Goal: Task Accomplishment & Management: Use online tool/utility

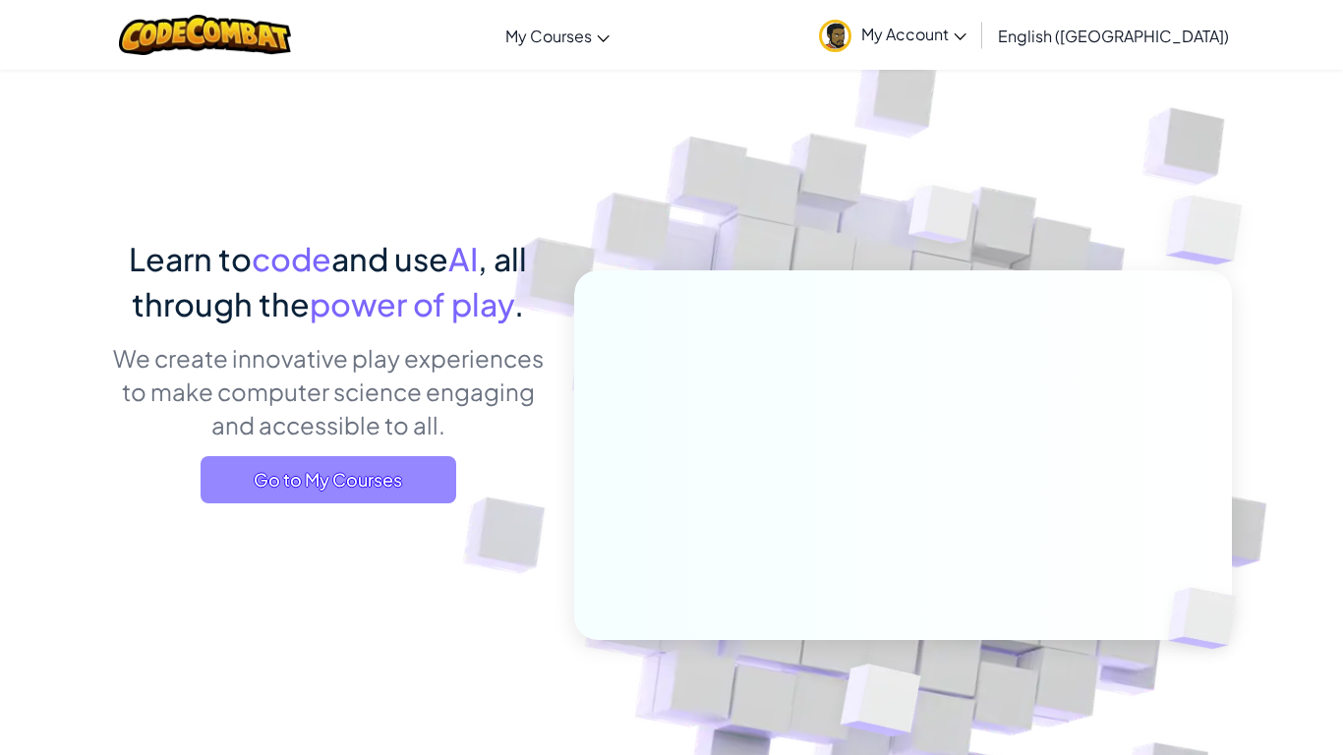
click at [368, 467] on span "Go to My Courses" at bounding box center [329, 479] width 256 height 47
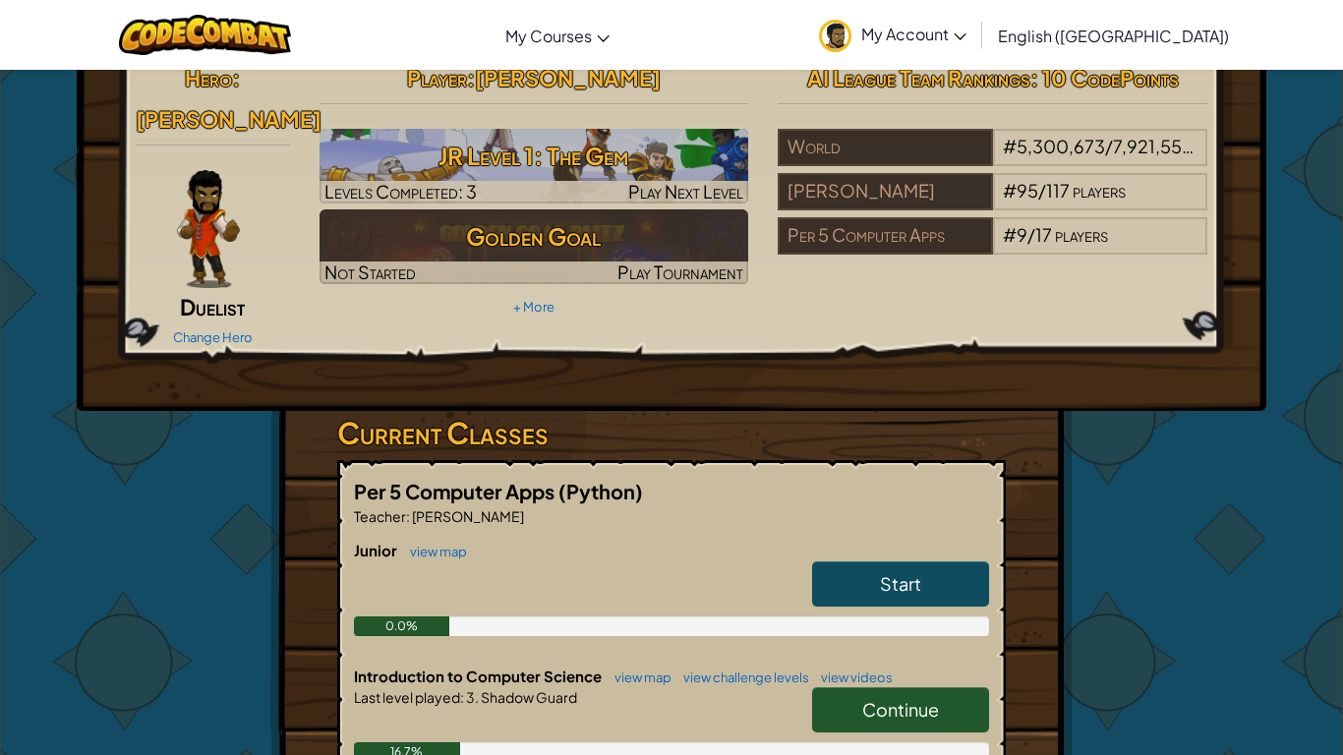
scroll to position [66, 0]
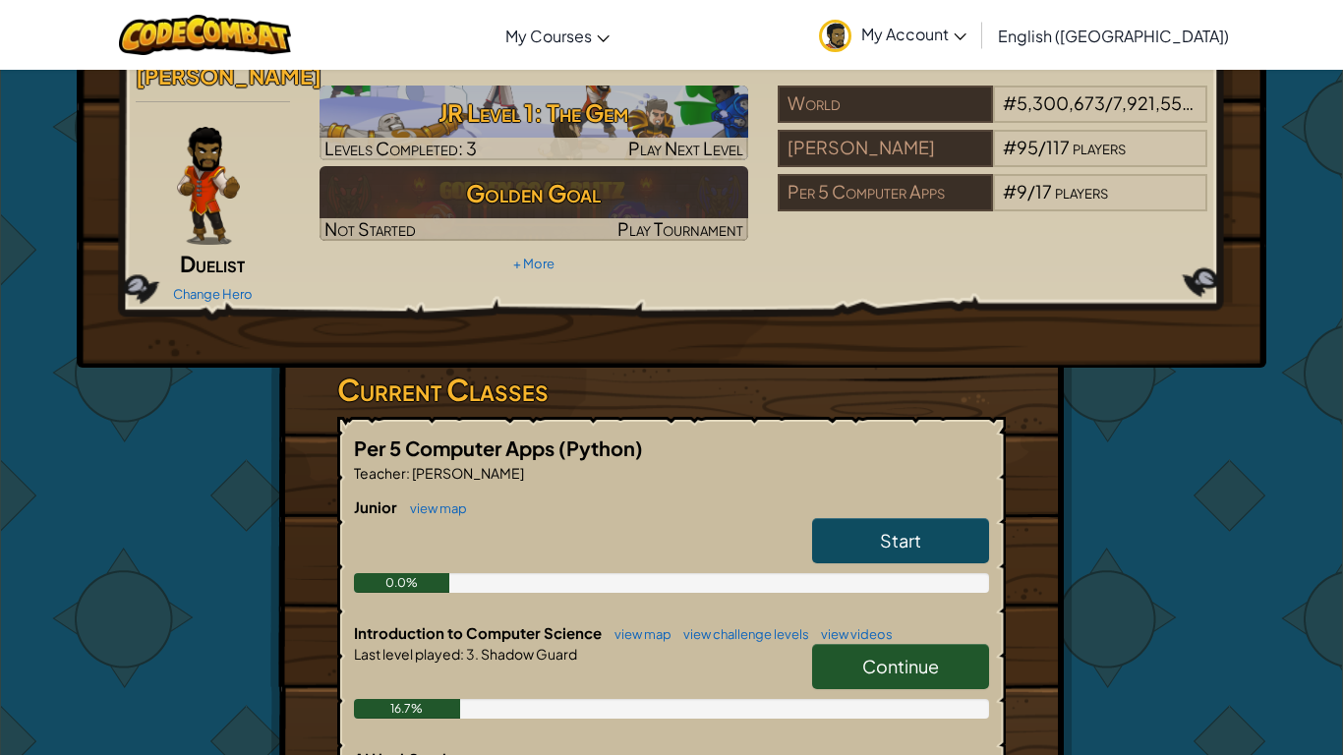
click at [896, 655] on span "Continue" at bounding box center [900, 666] width 77 height 23
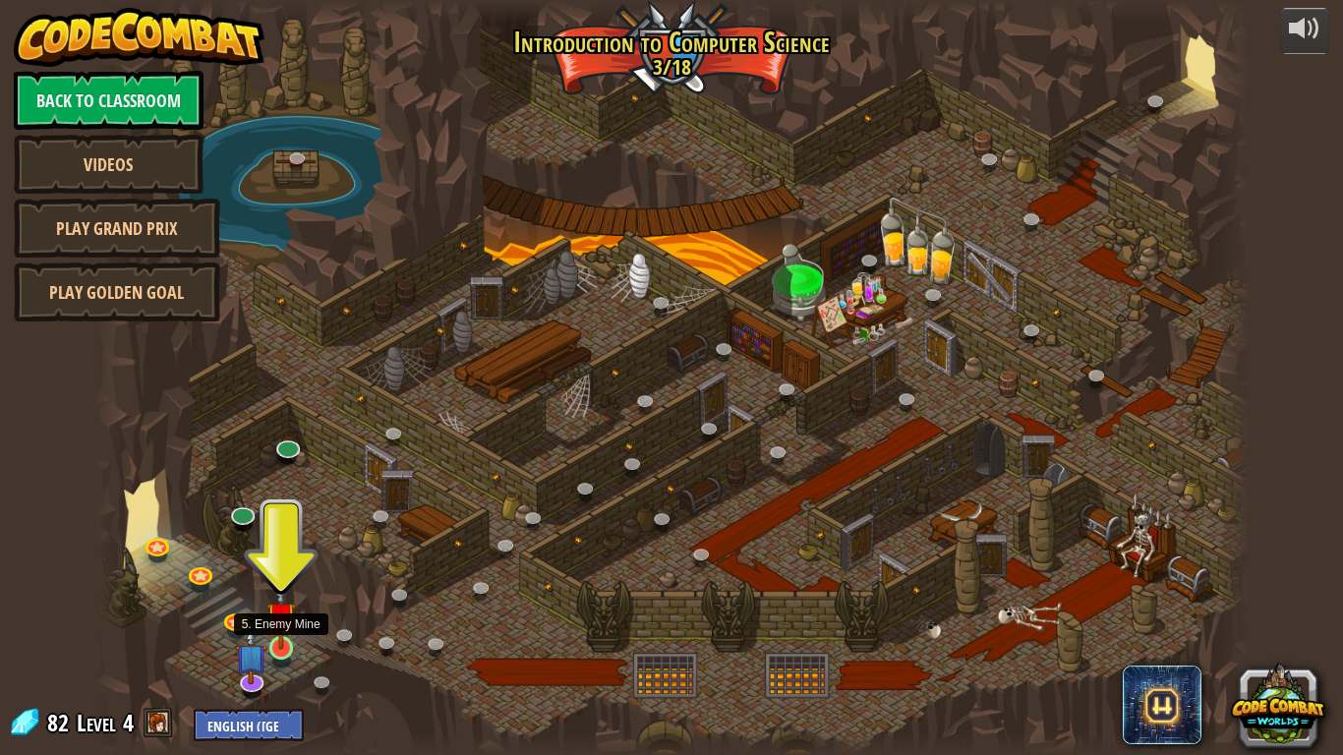
click at [282, 641] on img at bounding box center [280, 616] width 29 height 67
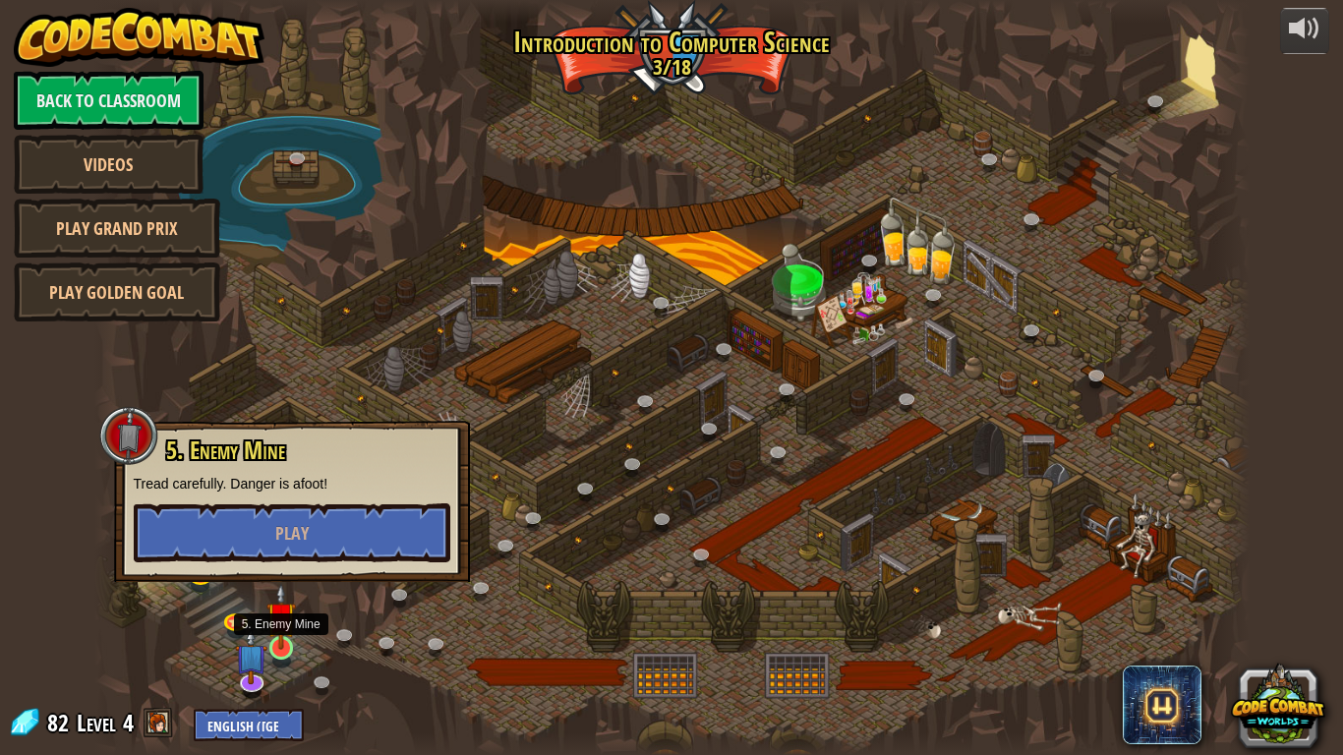
click at [282, 649] on img at bounding box center [280, 616] width 29 height 67
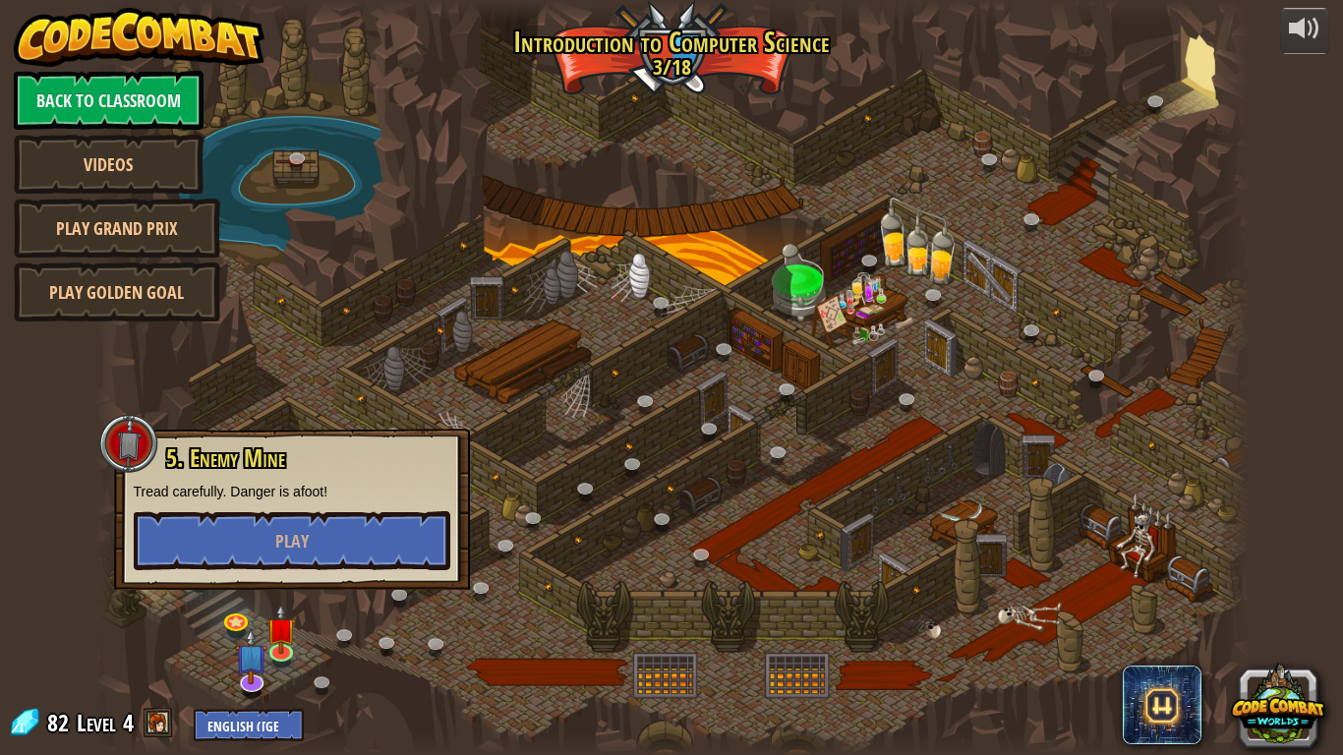
click at [319, 631] on div at bounding box center [671, 377] width 1155 height 755
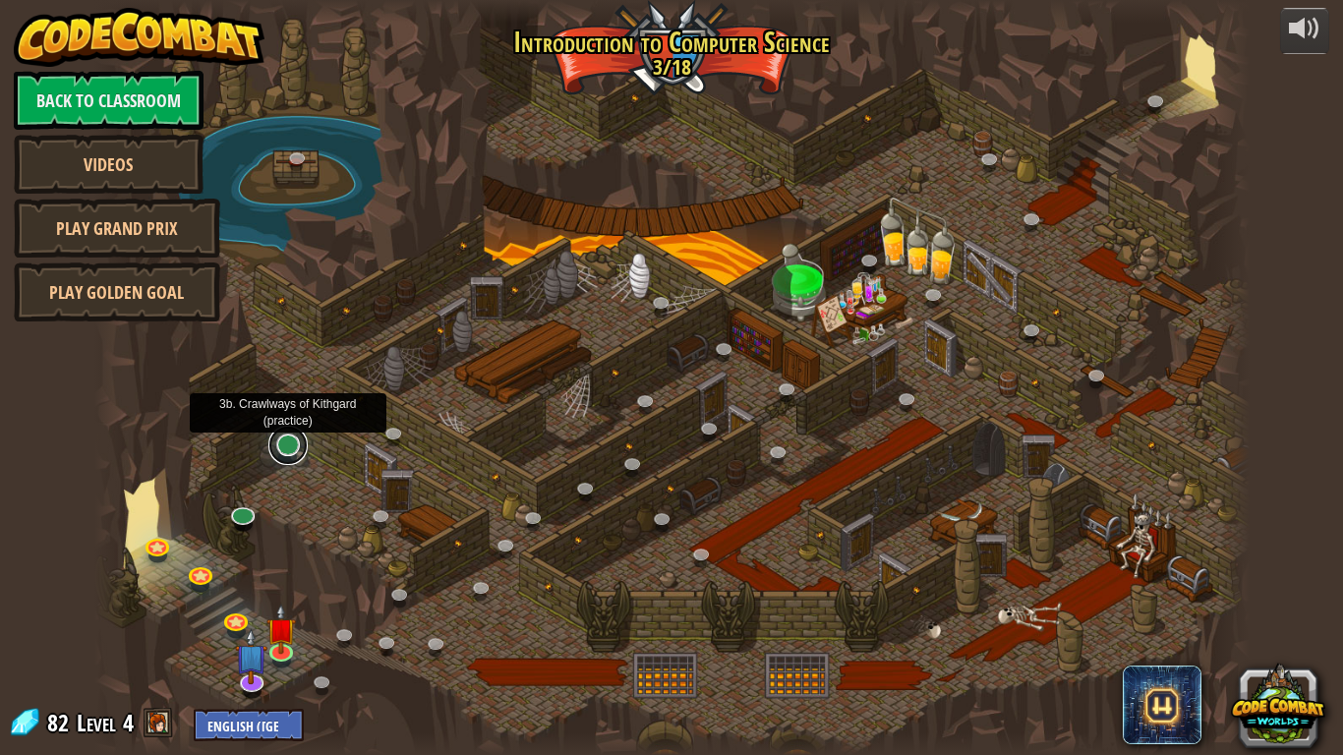
click at [299, 446] on link at bounding box center [287, 445] width 39 height 39
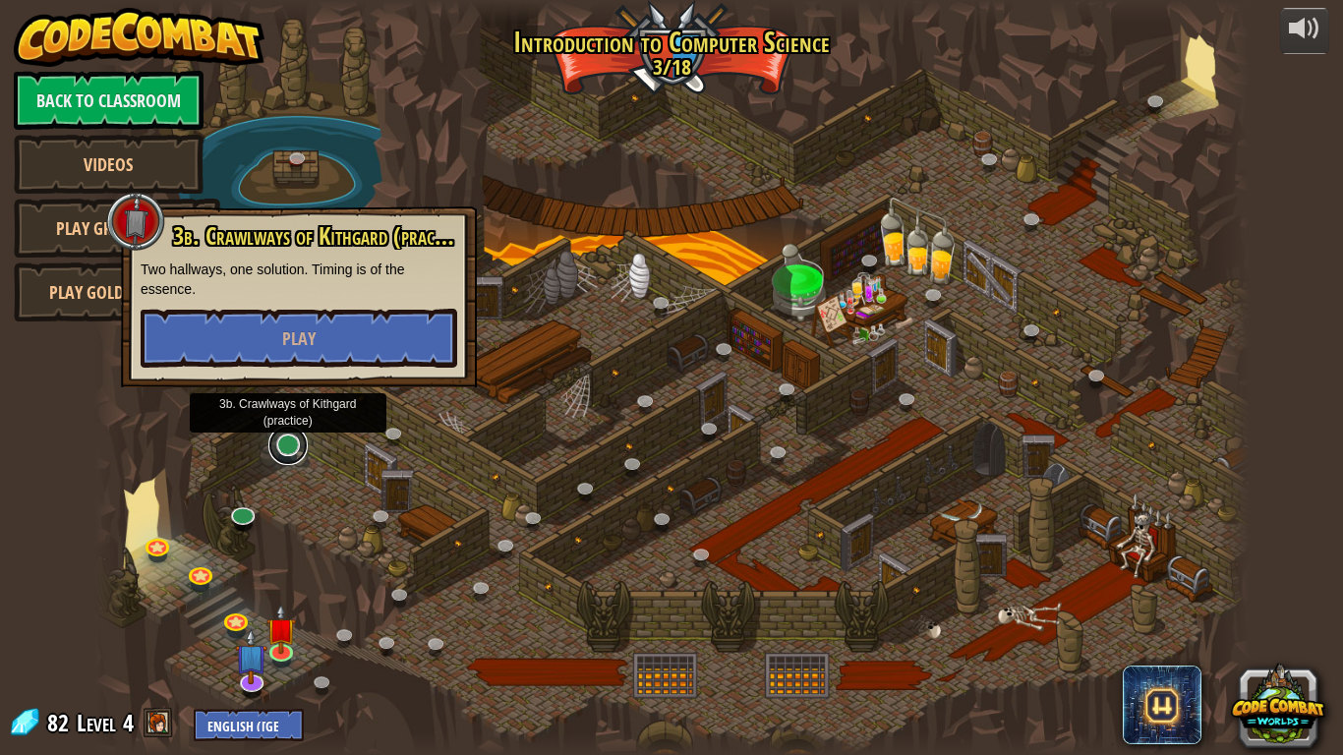
click at [299, 446] on link at bounding box center [287, 445] width 39 height 39
click at [510, 636] on div at bounding box center [671, 377] width 1155 height 755
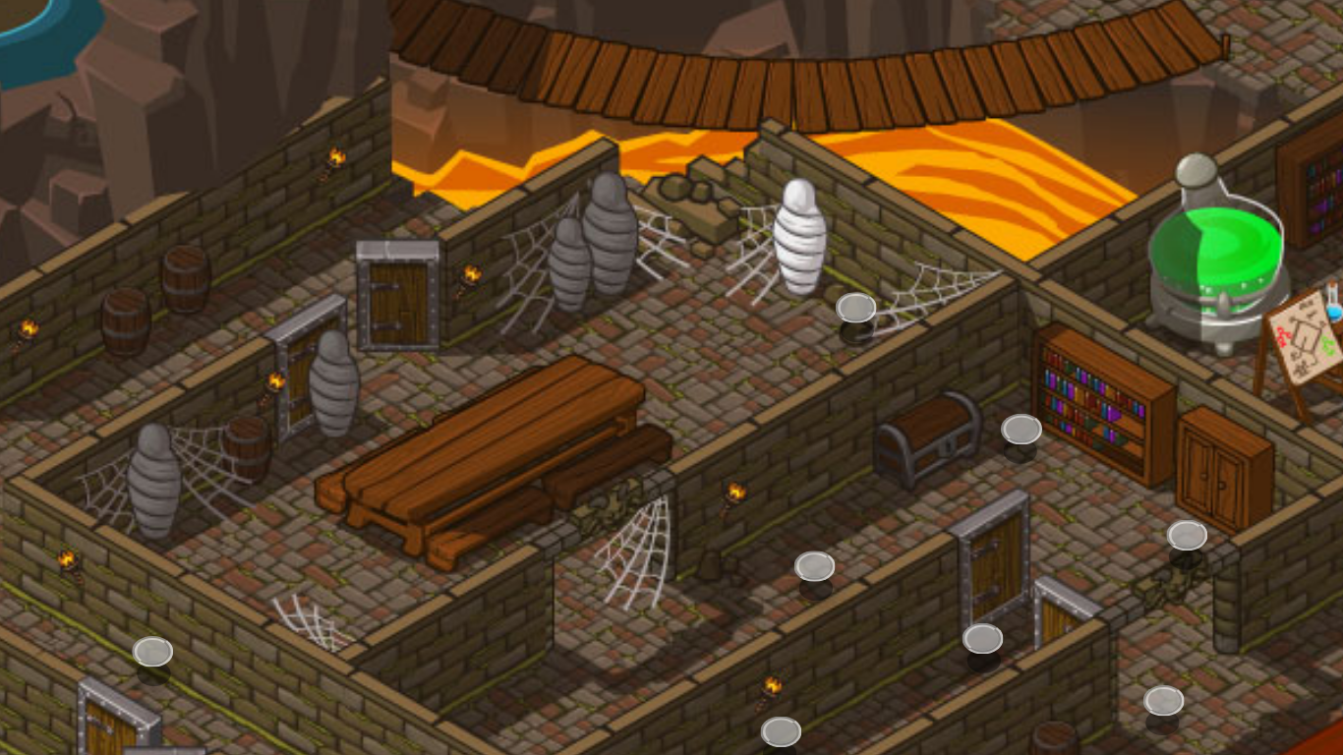
click at [566, 321] on div at bounding box center [671, 377] width 1155 height 755
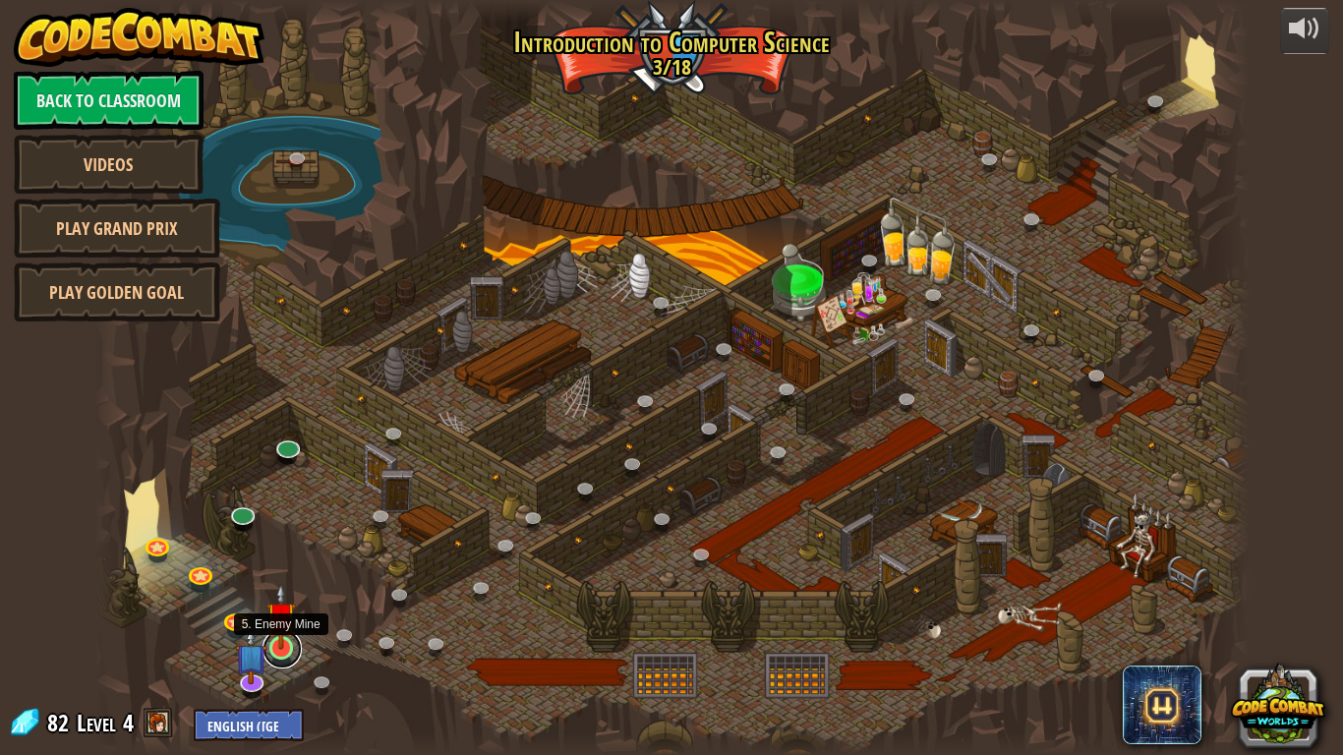
click at [276, 654] on link at bounding box center [281, 648] width 39 height 39
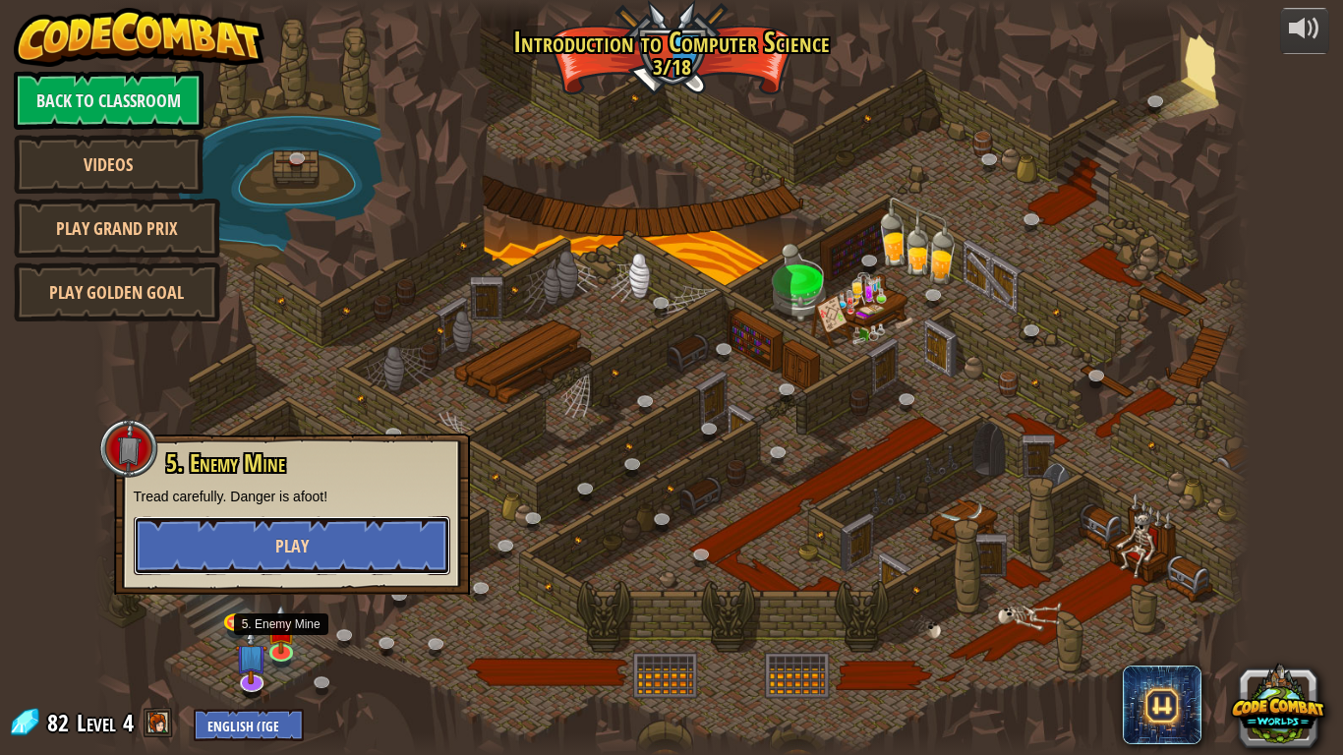
click at [362, 549] on button "Play" at bounding box center [292, 545] width 317 height 59
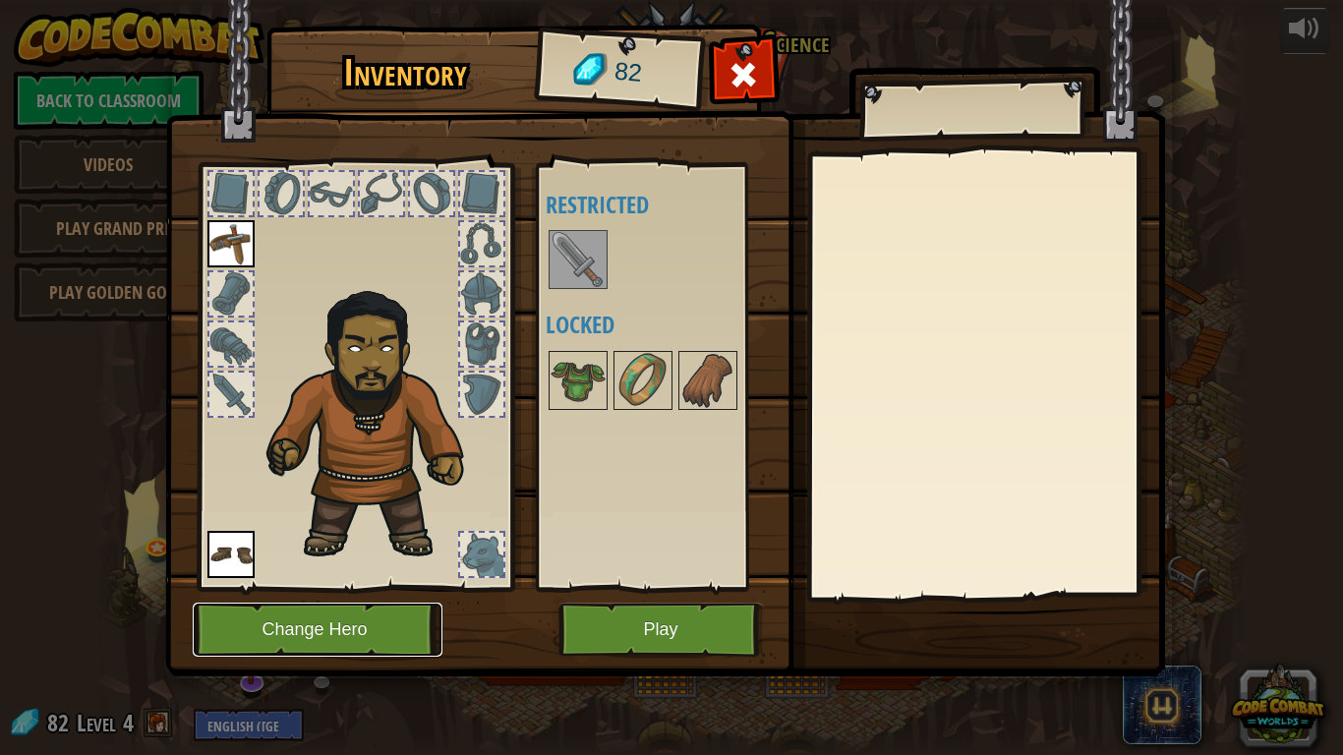
click at [380, 619] on button "Change Hero" at bounding box center [318, 630] width 250 height 54
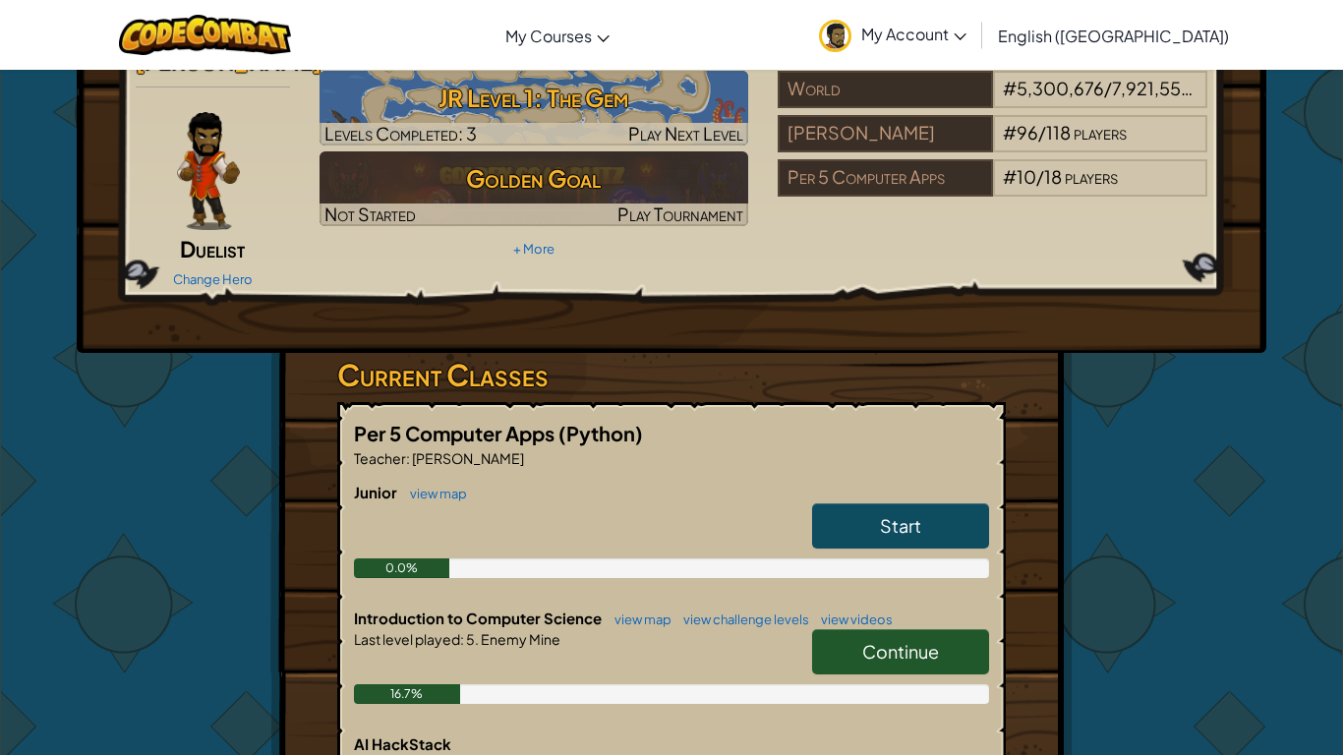
scroll to position [82, 0]
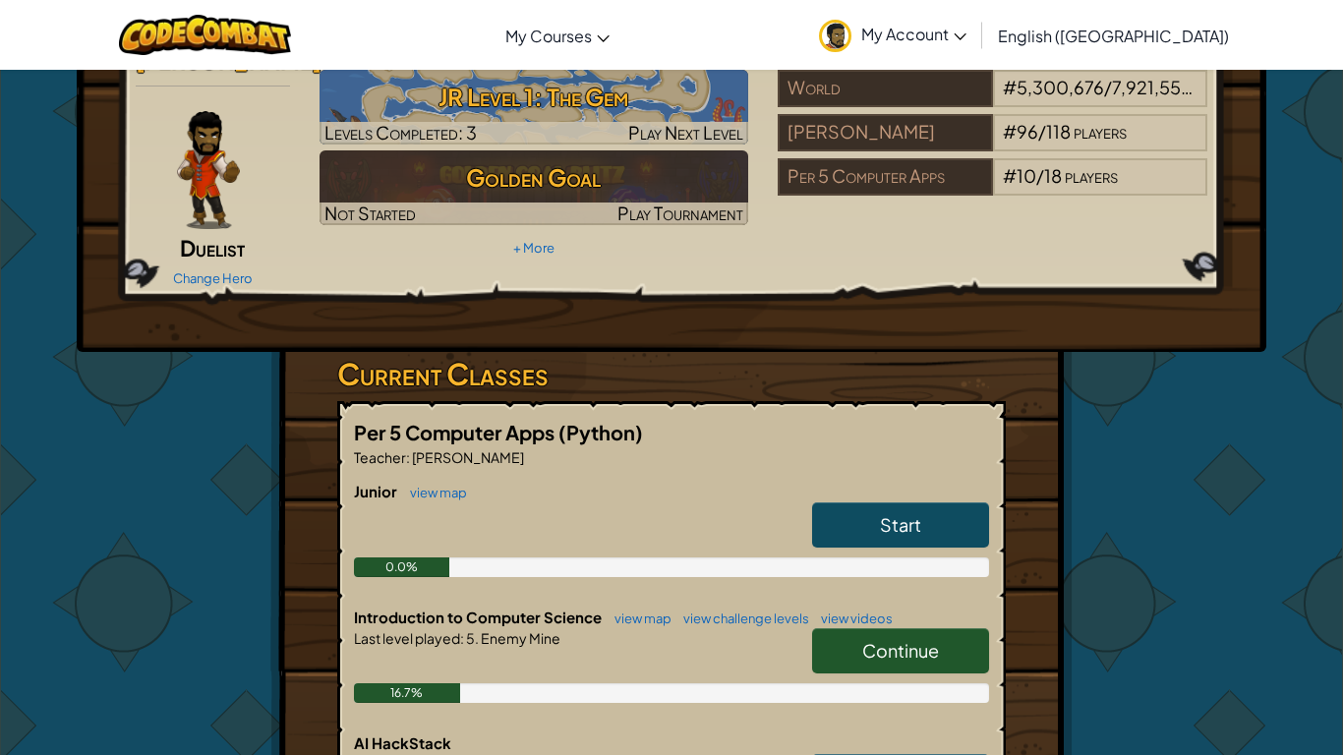
click at [944, 628] on link "Continue" at bounding box center [900, 650] width 177 height 45
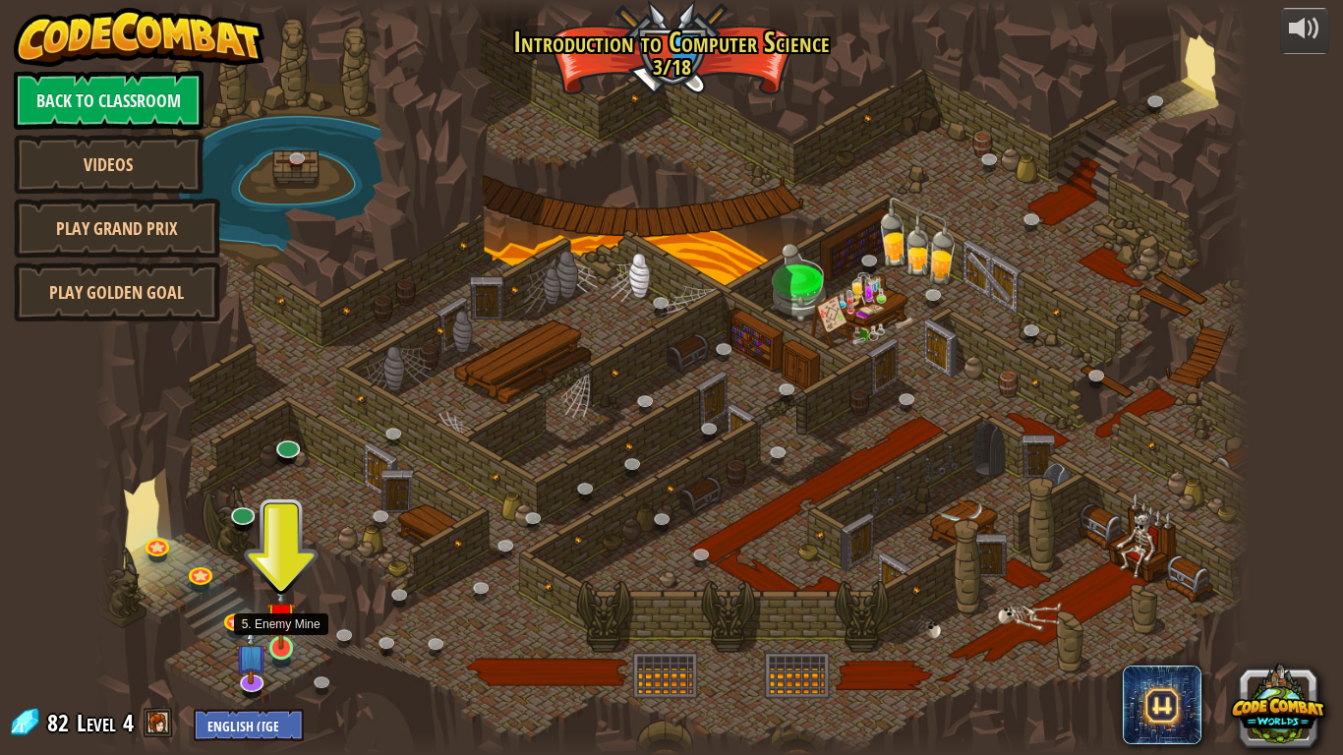
click at [277, 636] on img at bounding box center [280, 616] width 29 height 67
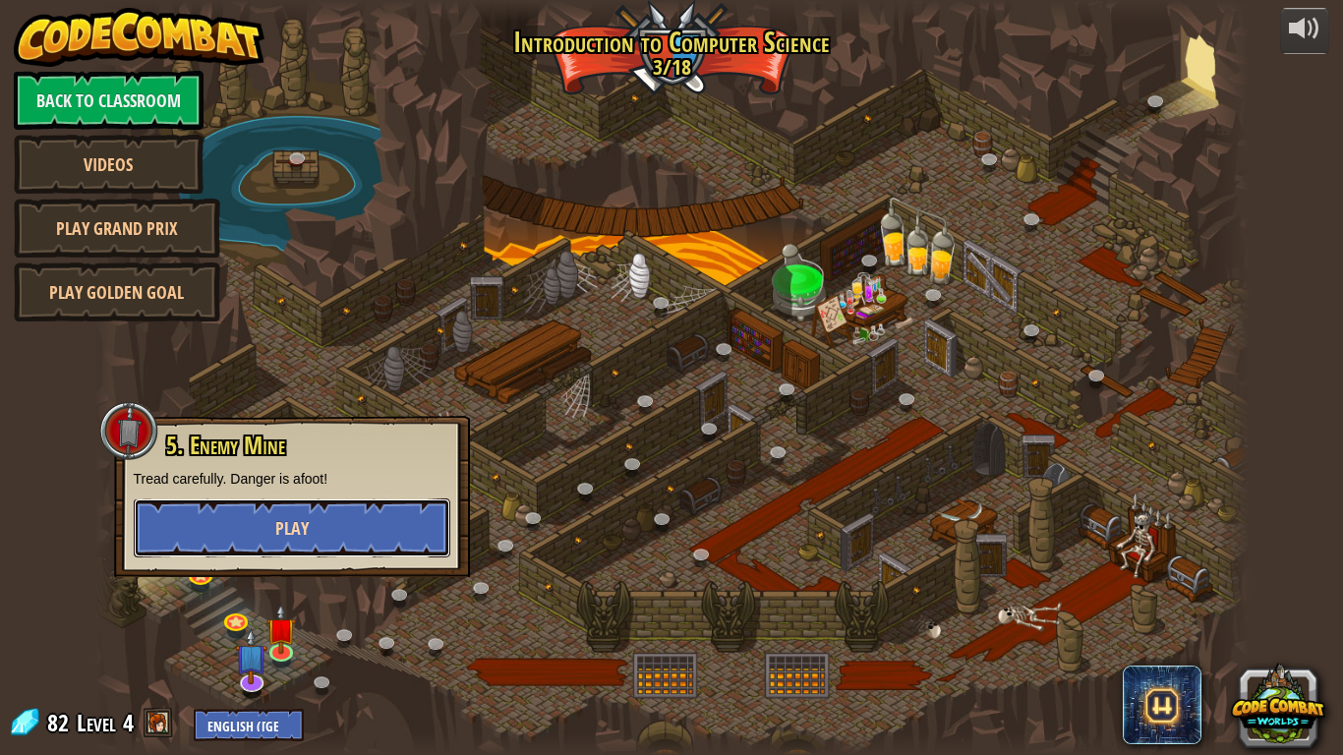
click at [318, 510] on button "Play" at bounding box center [292, 527] width 317 height 59
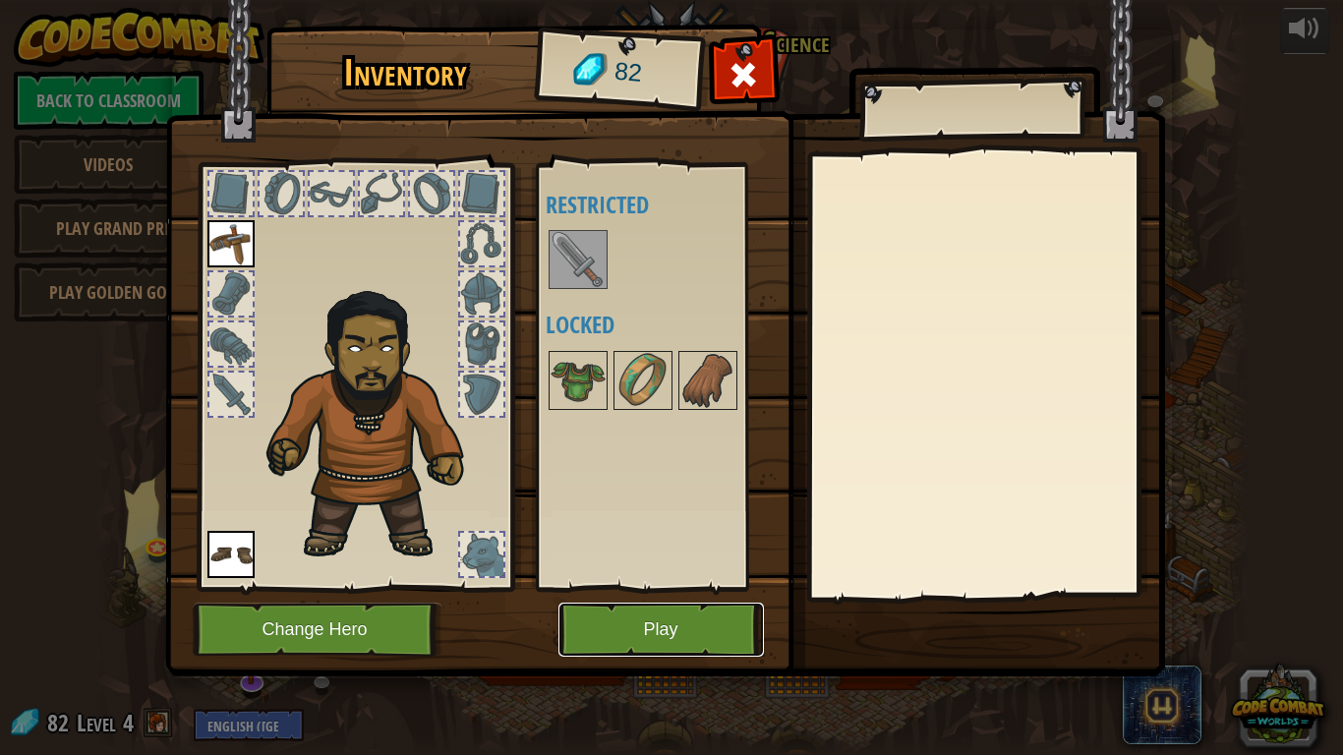
click at [664, 632] on button "Play" at bounding box center [660, 630] width 205 height 54
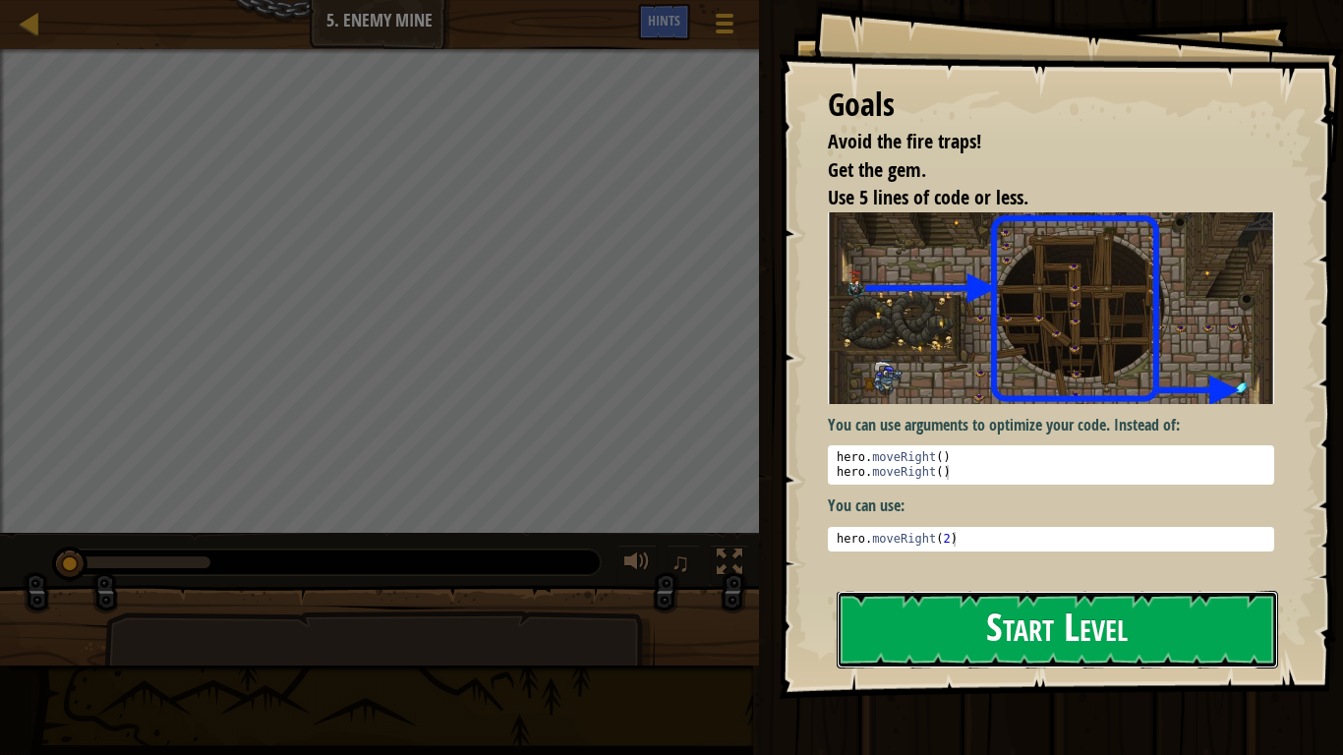
click at [925, 614] on button "Start Level" at bounding box center [1057, 630] width 441 height 78
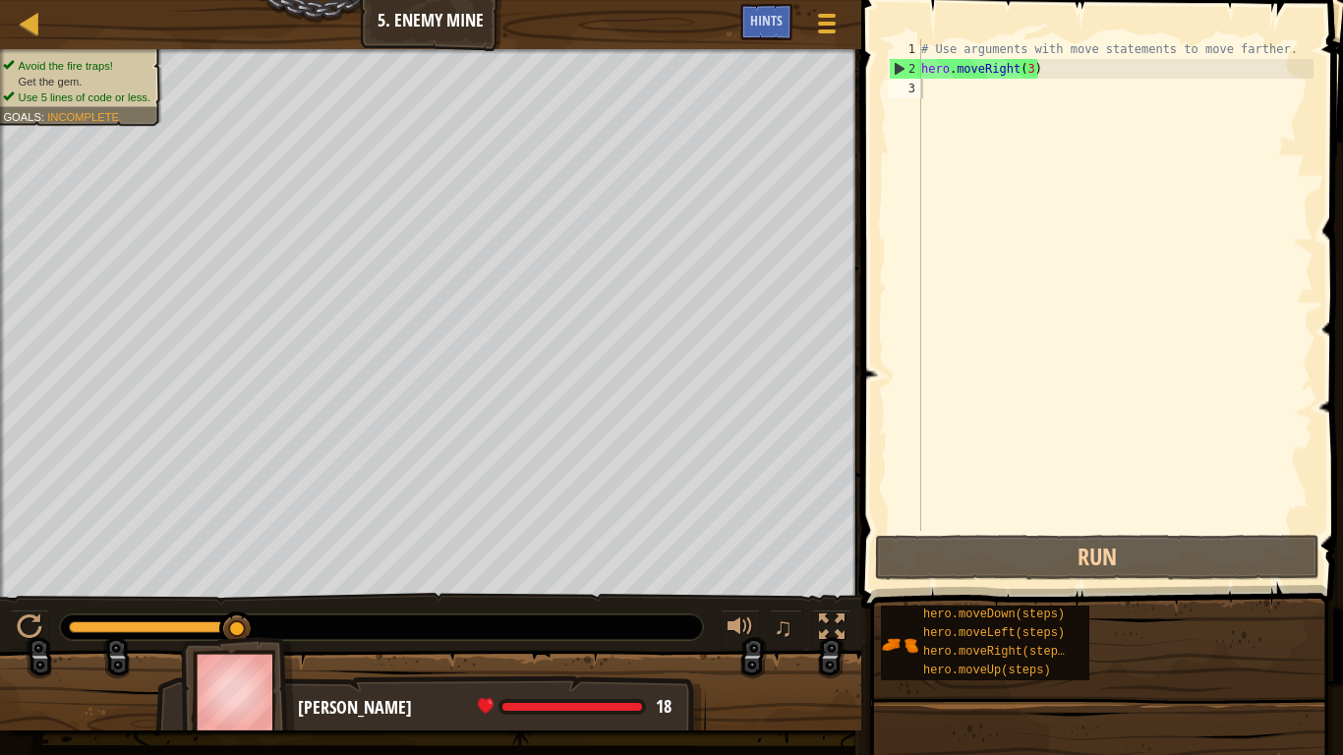
click at [494, 600] on div "♫" at bounding box center [430, 622] width 861 height 59
click at [839, 633] on div at bounding box center [832, 627] width 26 height 26
click at [1029, 225] on div "# Use arguments with move statements to move farther. hero . moveRight ( 3 )" at bounding box center [1115, 304] width 396 height 531
click at [1115, 188] on div "# Use arguments with move statements to move farther. hero . moveRight ( 3 )" at bounding box center [1115, 304] width 396 height 531
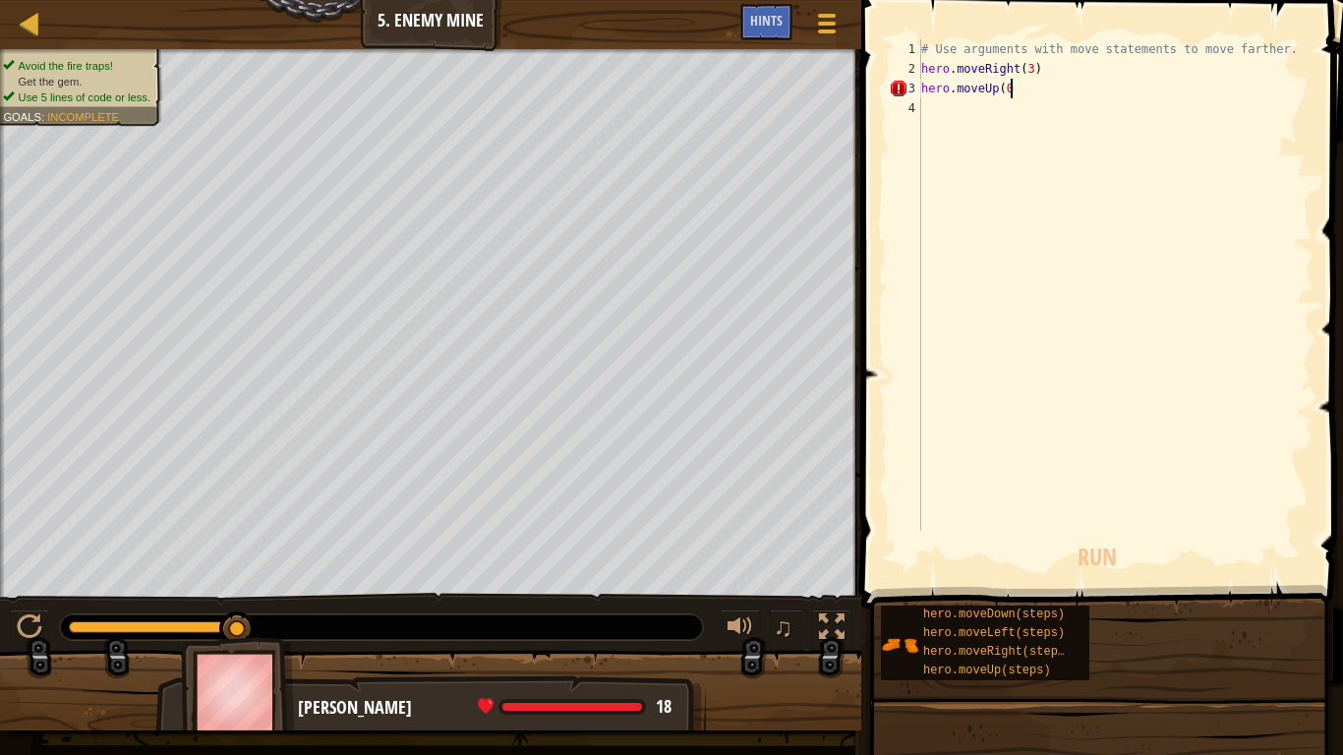
scroll to position [9, 11]
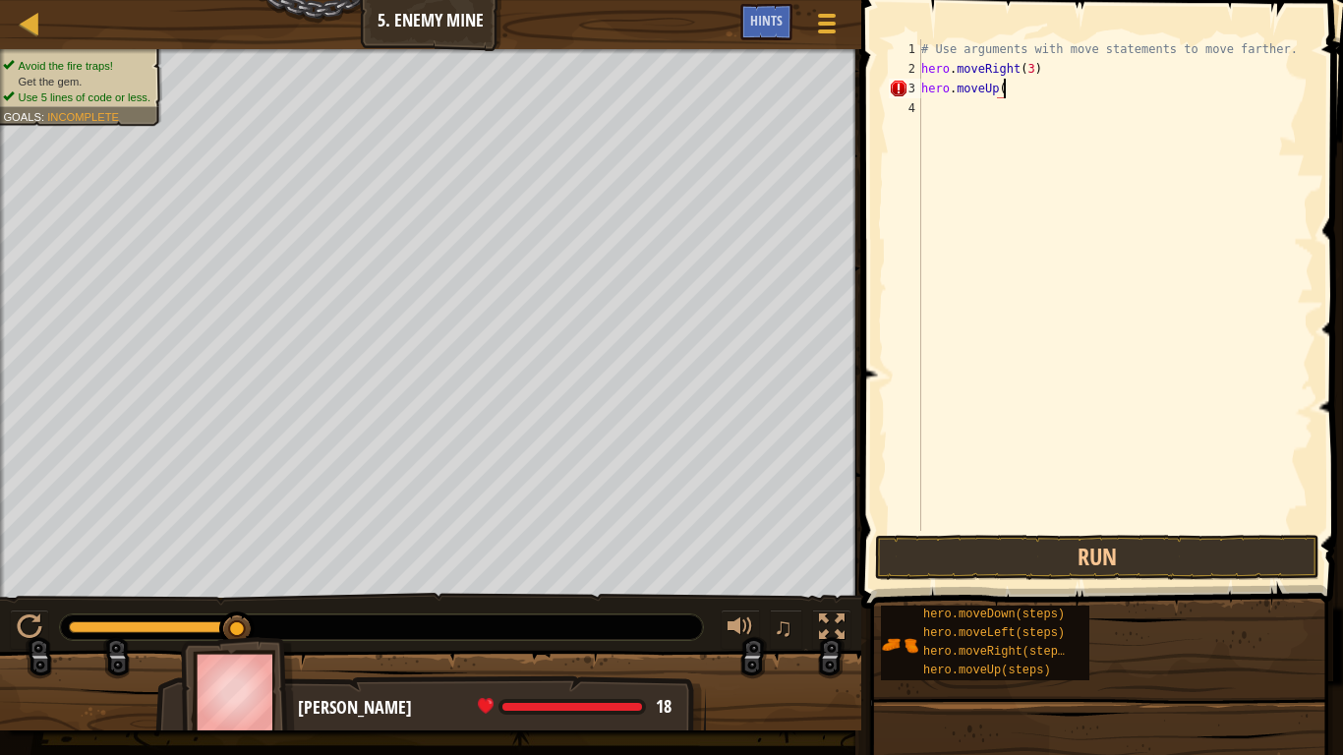
type textarea "hero.moveUp()"
click at [1226, 257] on div "# Use arguments with move statements to move farther. hero . moveRight ( 3 ) he…" at bounding box center [1115, 304] width 396 height 531
click at [1226, 258] on div "# Use arguments with move statements to move farther. hero . moveRight ( 3 ) he…" at bounding box center [1115, 304] width 396 height 531
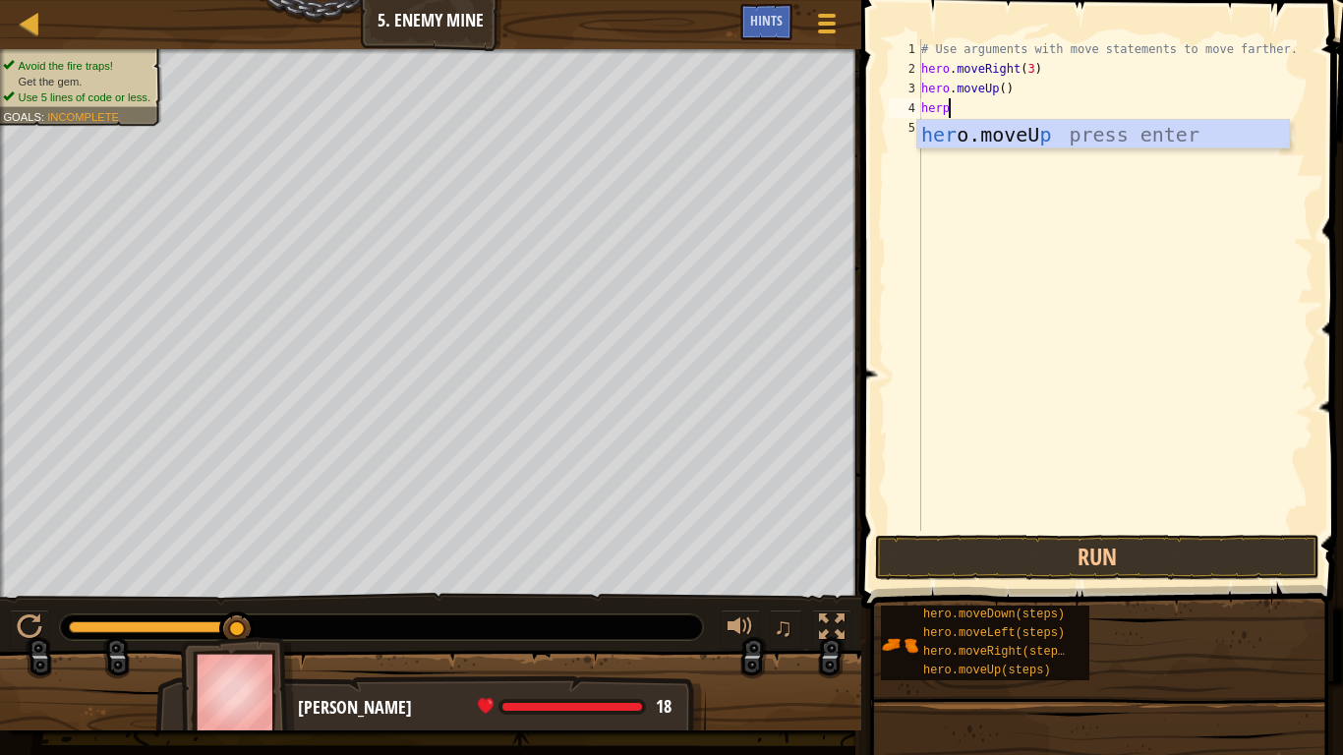
type textarea "her"
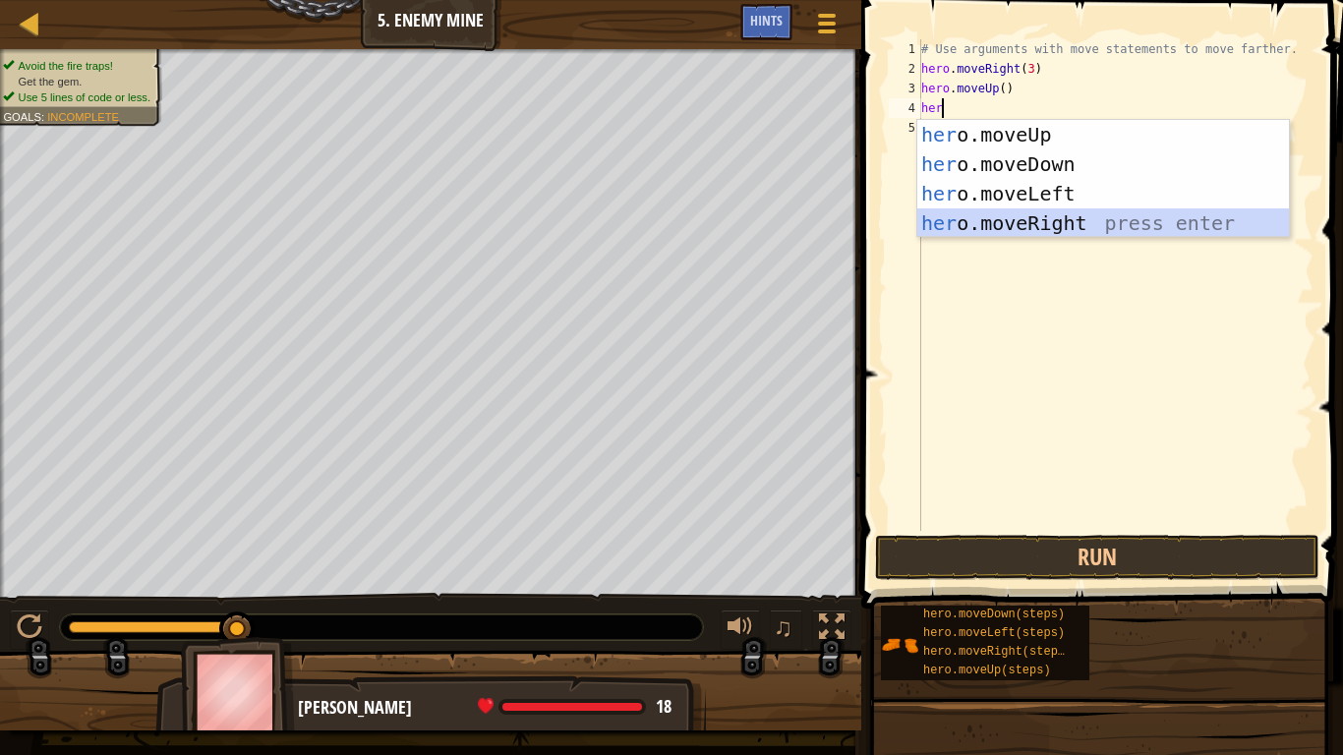
click at [1130, 216] on div "her o.moveUp press enter her o.moveDown press enter her o.moveLeft press enter …" at bounding box center [1103, 208] width 372 height 177
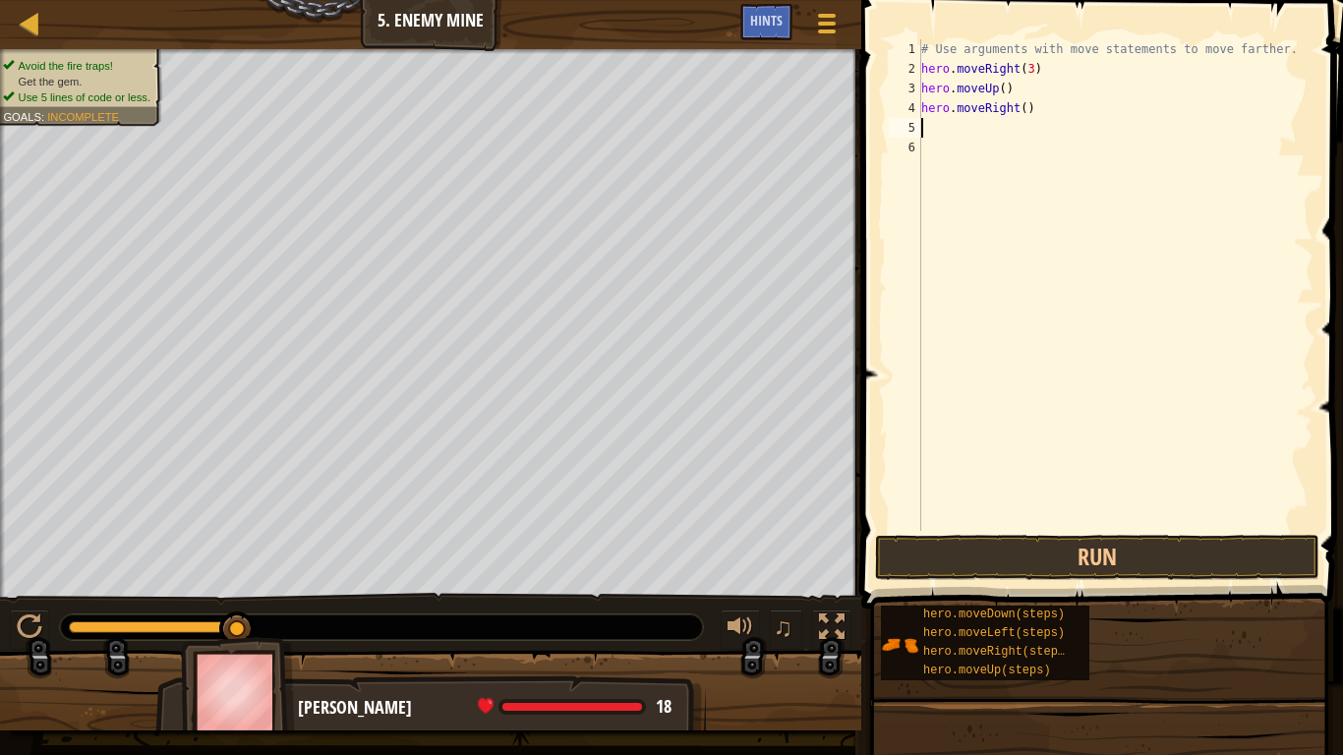
click at [1091, 212] on div "# Use arguments with move statements to move farther. hero . moveRight ( 3 ) he…" at bounding box center [1115, 304] width 396 height 531
click at [1037, 157] on div "# Use arguments with move statements to move farther. hero . moveRight ( 3 ) he…" at bounding box center [1115, 304] width 396 height 531
click at [975, 132] on div "# Use arguments with move statements to move farther. hero . moveRight ( 3 ) he…" at bounding box center [1115, 304] width 396 height 531
type textarea "h"
type textarea "w"
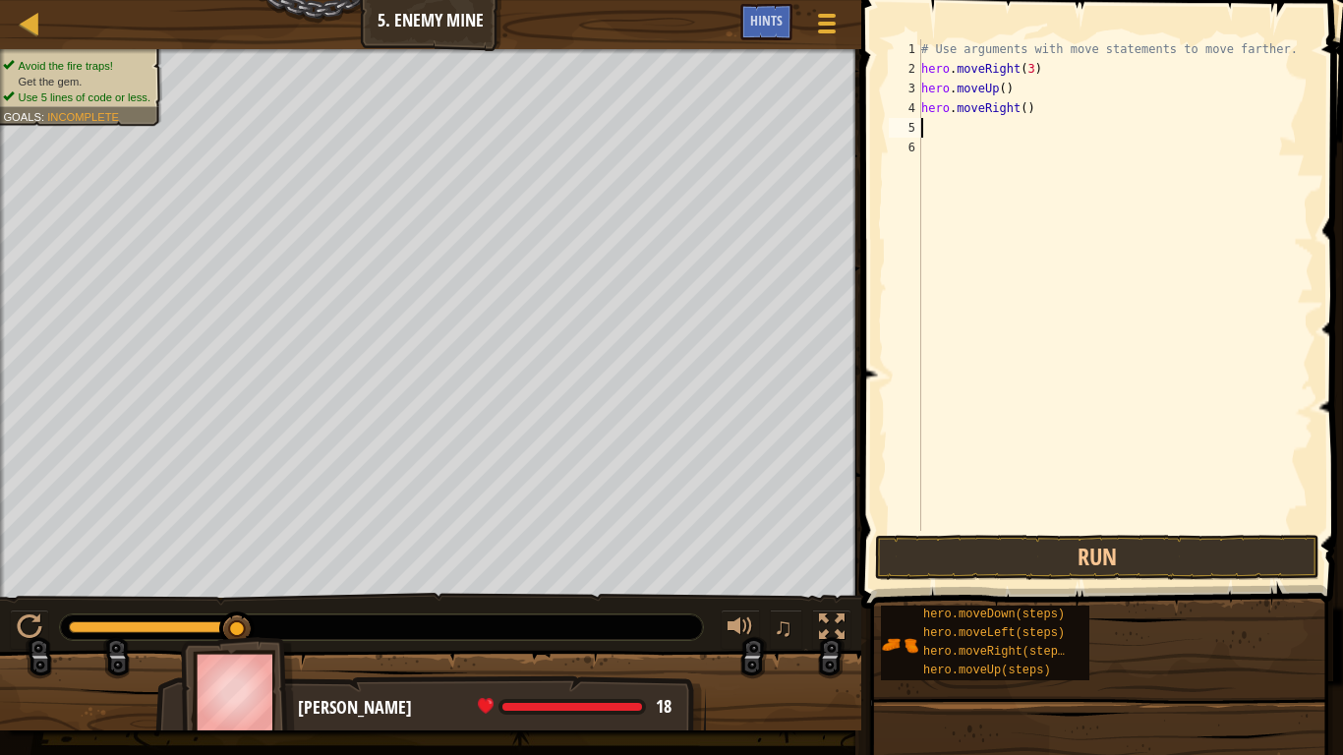
type textarea "h"
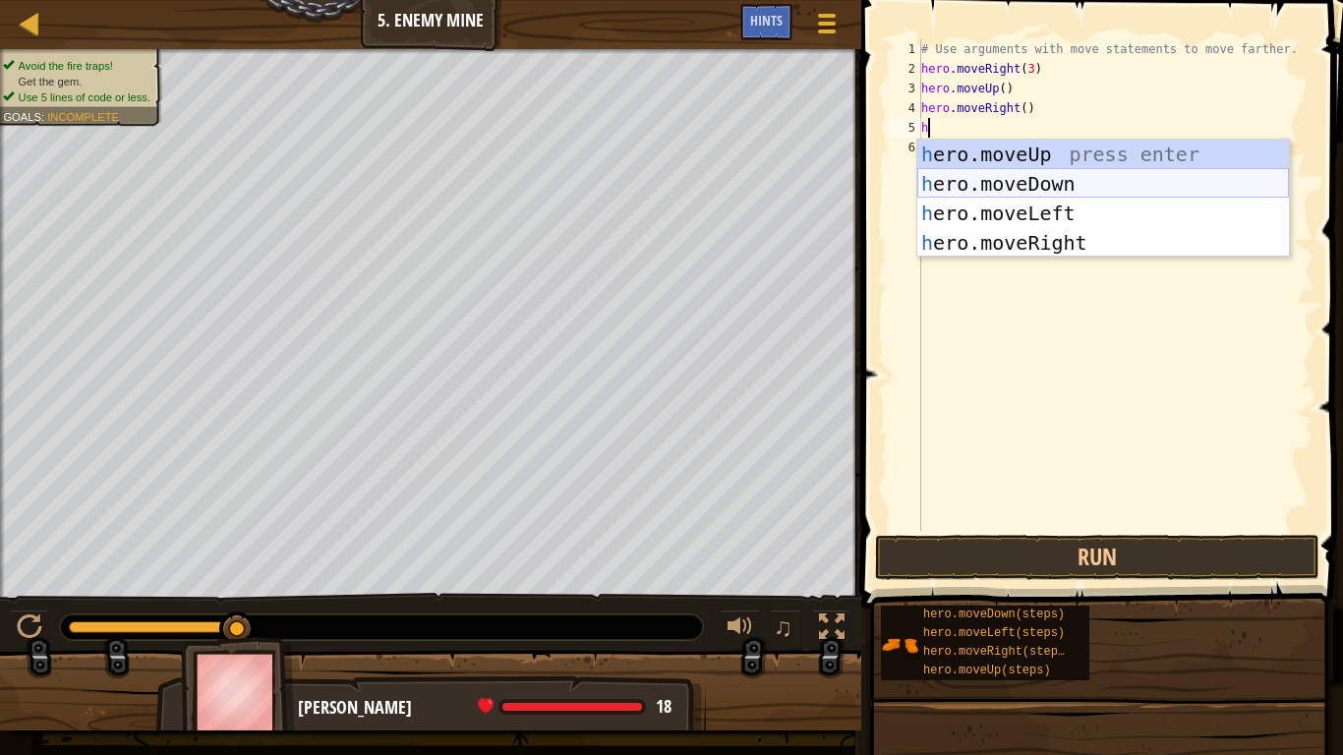
click at [1072, 175] on div "h ero.moveUp press enter h ero.moveDown press enter h ero.moveLeft press enter …" at bounding box center [1103, 228] width 372 height 177
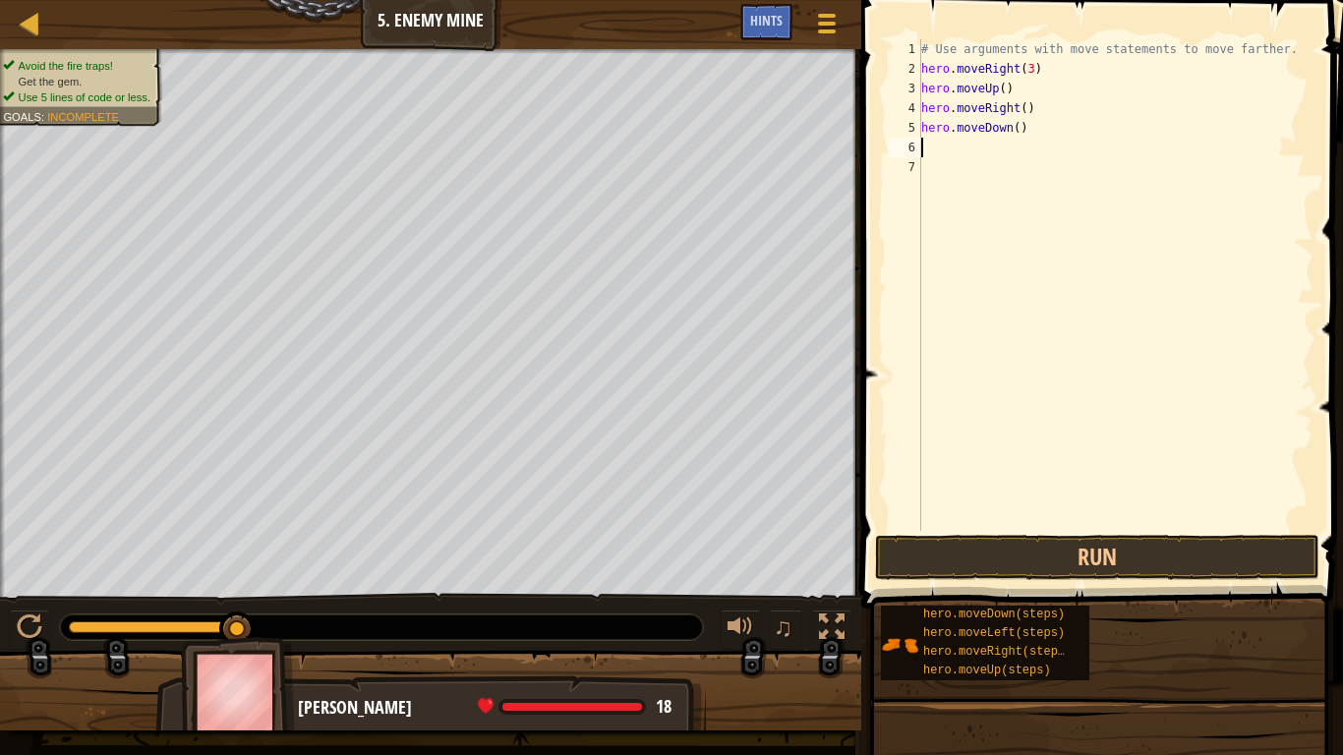
click at [1061, 194] on div "# Use arguments with move statements to move farther. hero . moveRight ( 3 ) he…" at bounding box center [1115, 304] width 396 height 531
click at [1045, 172] on div "# Use arguments with move statements to move farther. hero . moveRight ( 3 ) he…" at bounding box center [1115, 304] width 396 height 531
click at [997, 157] on div "# Use arguments with move statements to move farther. hero . moveRight ( 3 ) he…" at bounding box center [1115, 304] width 396 height 531
click at [933, 144] on div "# Use arguments with move statements to move farther. hero . moveRight ( 3 ) he…" at bounding box center [1115, 304] width 396 height 531
type textarea "h"
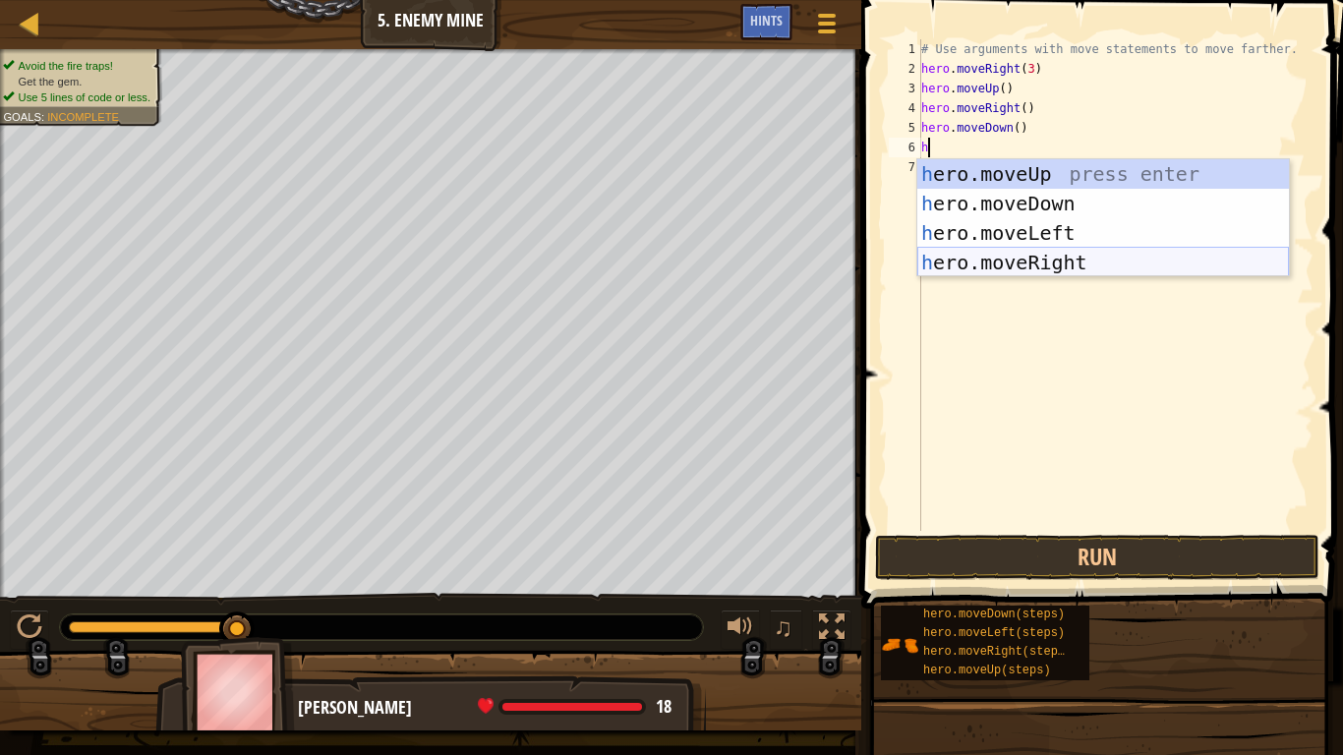
click at [1060, 260] on div "h ero.moveUp press enter h ero.moveDown press enter h ero.moveLeft press enter …" at bounding box center [1103, 247] width 372 height 177
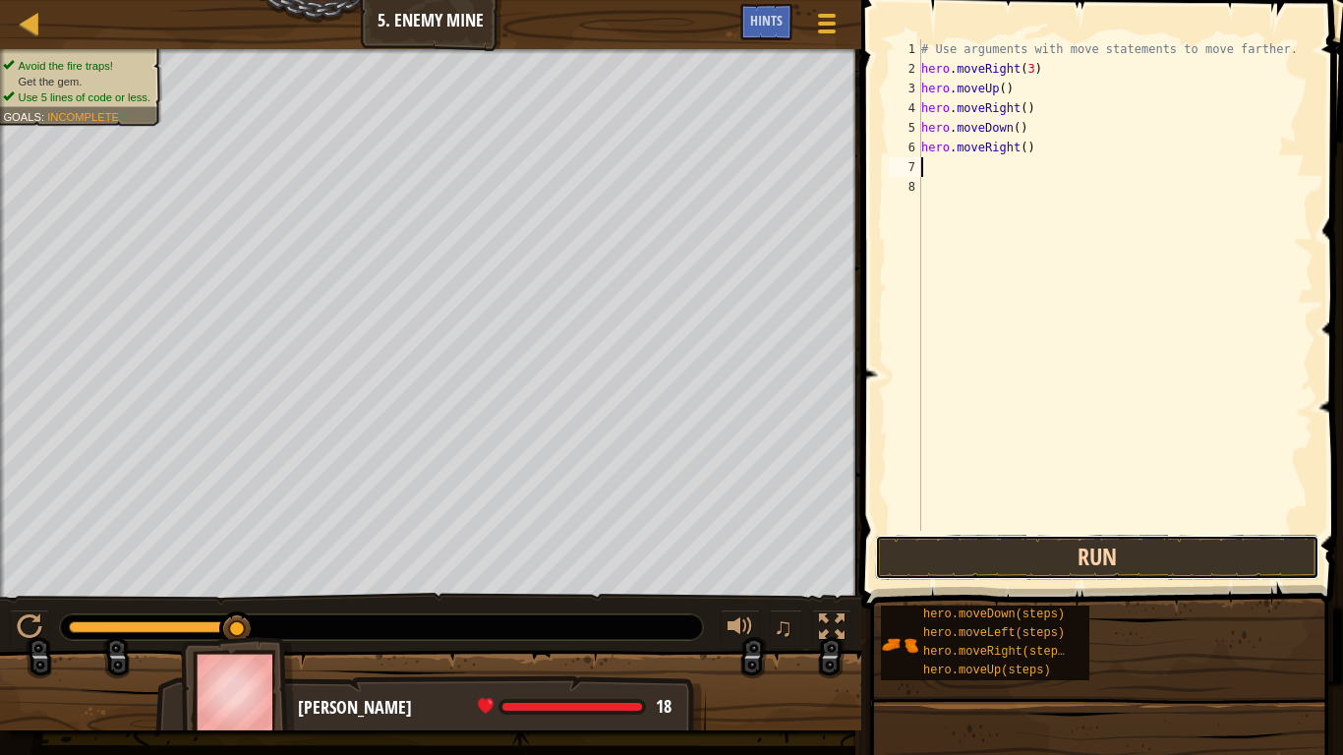
click at [978, 556] on button "Run" at bounding box center [1097, 557] width 444 height 45
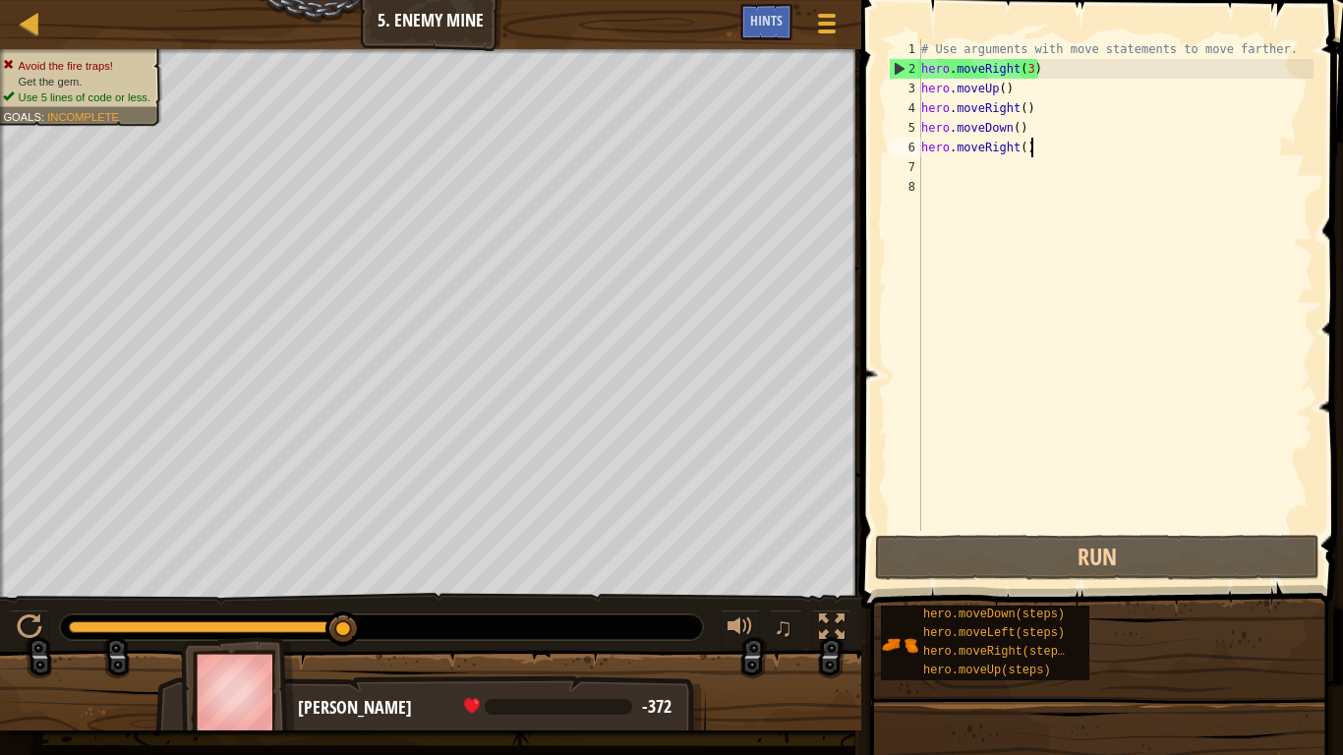
click at [1180, 141] on div "# Use arguments with move statements to move farther. hero . moveRight ( 3 ) he…" at bounding box center [1115, 304] width 396 height 531
type textarea "hero.moveRight()"
click at [1180, 141] on div "# Use arguments with move statements to move farther. hero . moveRight ( 3 ) he…" at bounding box center [1115, 304] width 396 height 531
click at [1165, 179] on div "# Use arguments with move statements to move farther. hero . moveRight ( 3 ) he…" at bounding box center [1115, 304] width 396 height 531
type textarea "\"
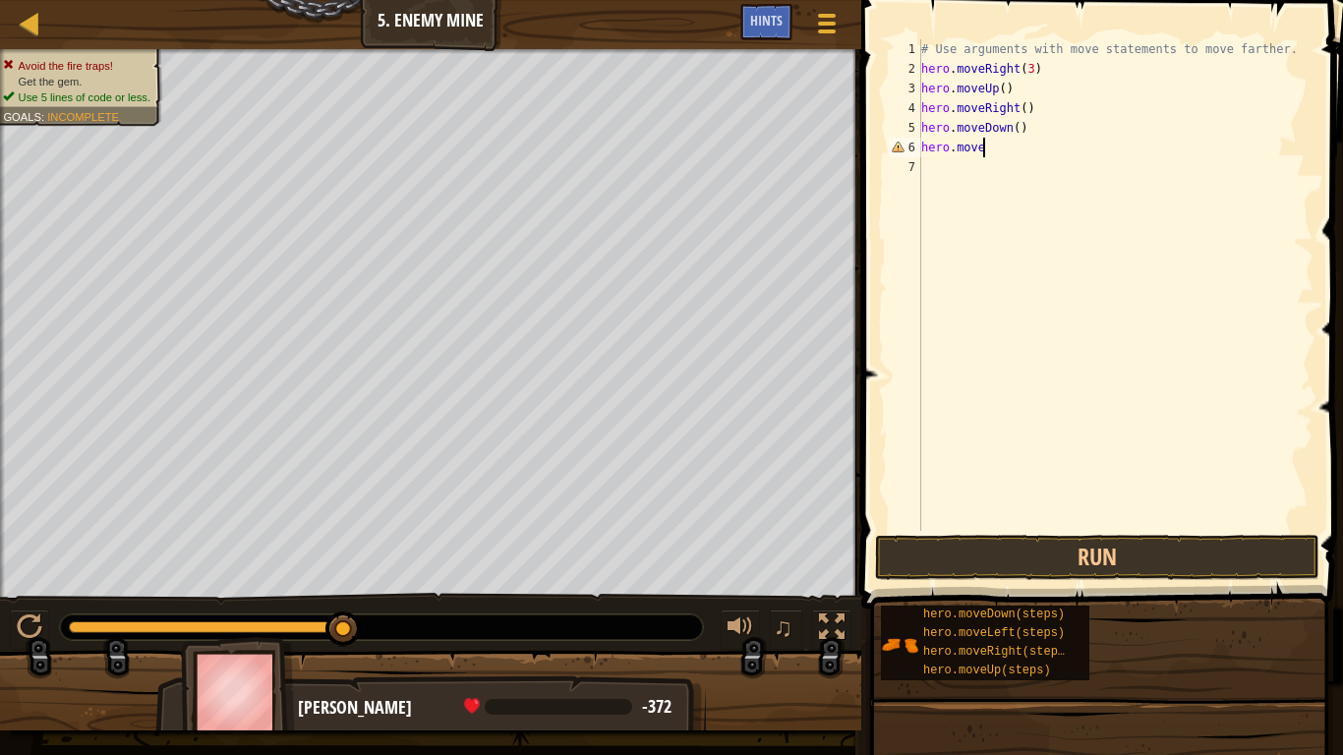
scroll to position [9, 9]
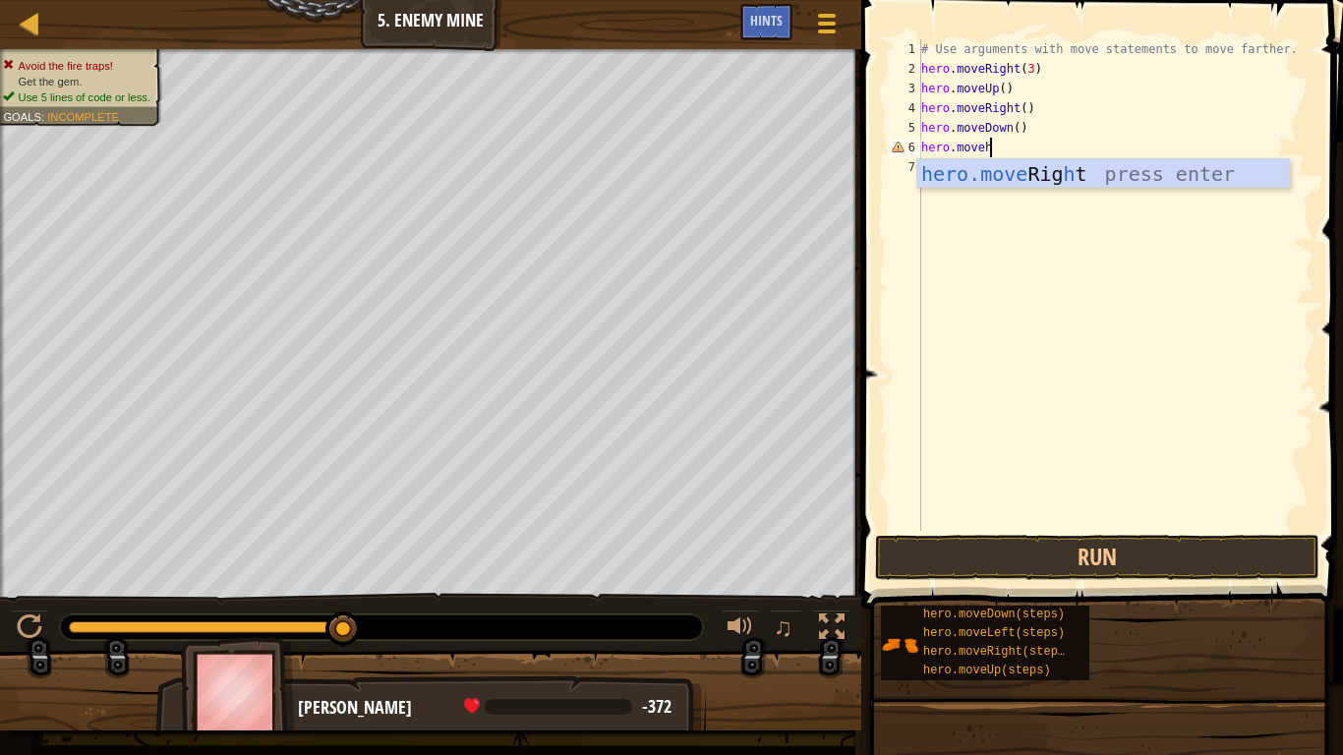
type textarea "hero.move"
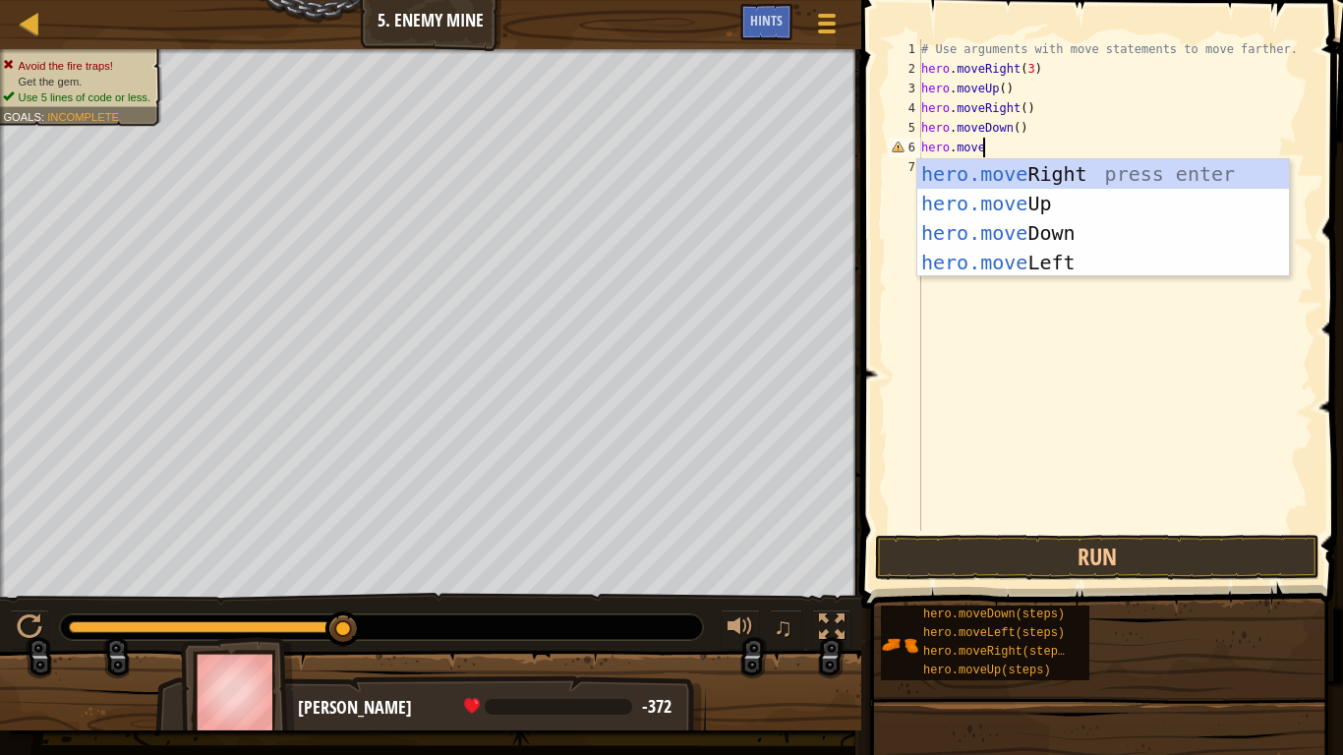
scroll to position [9, 0]
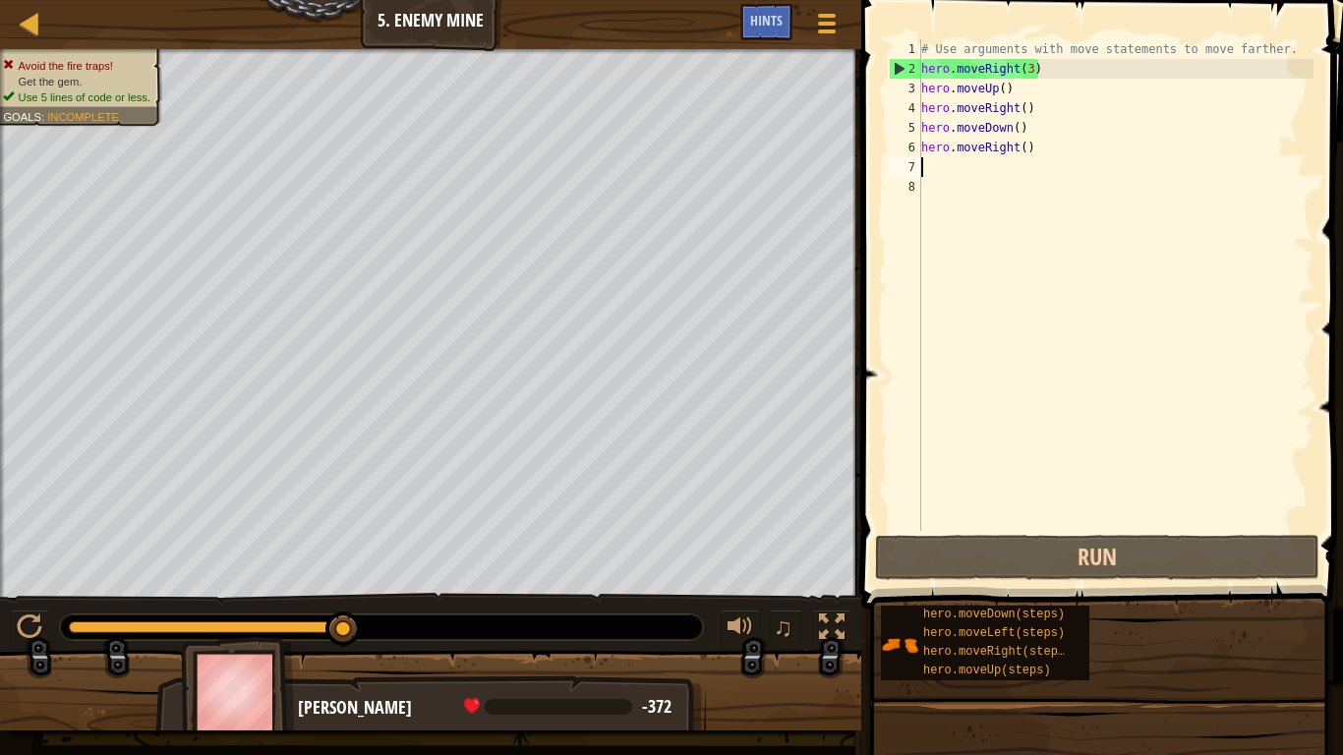
type textarea "h"
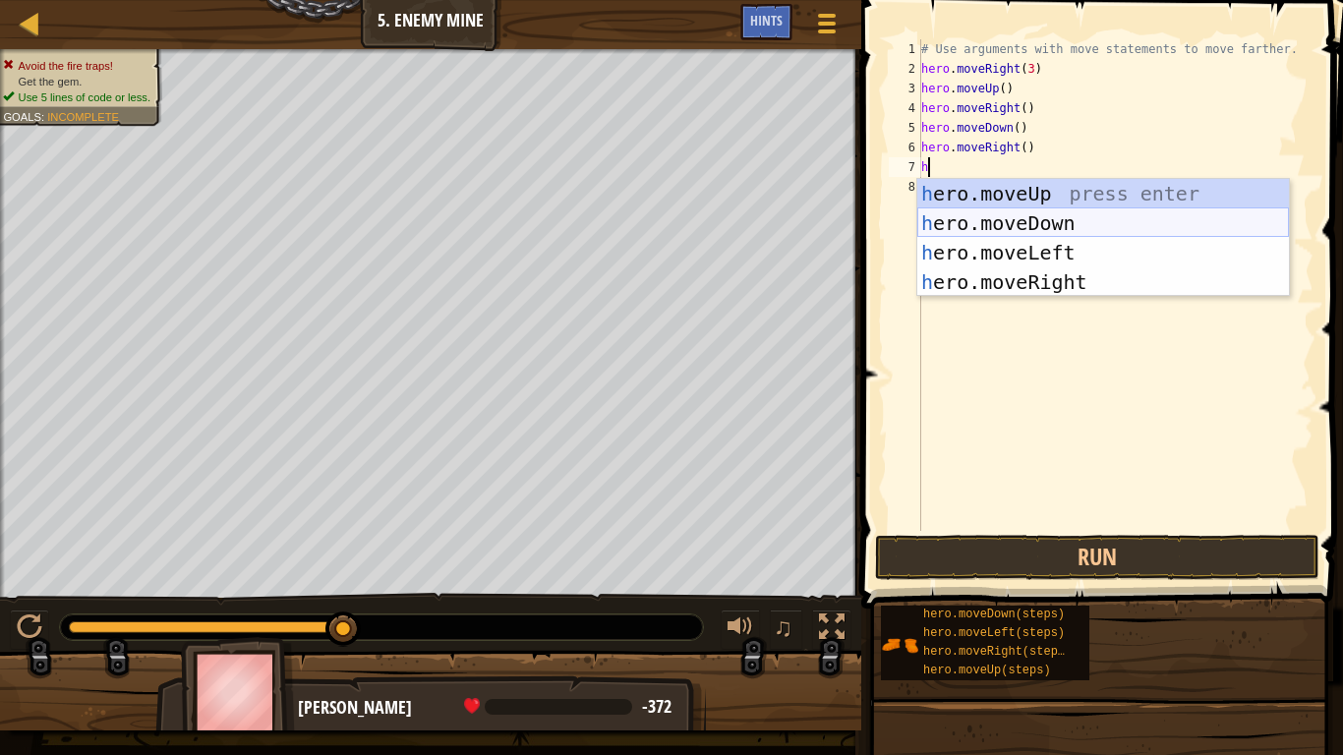
click at [1128, 211] on div "h ero.moveUp press enter h ero.moveDown press enter h ero.moveLeft press enter …" at bounding box center [1103, 267] width 372 height 177
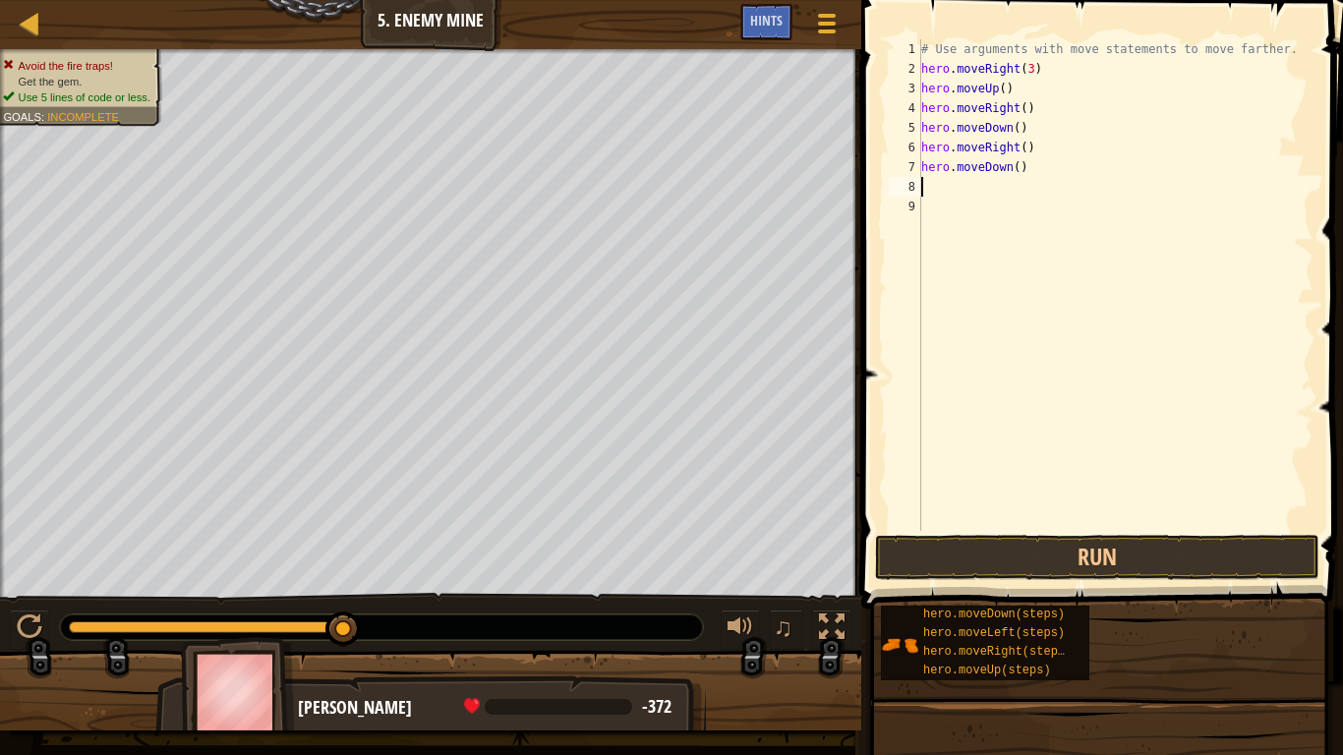
click at [1100, 270] on div "# Use arguments with move statements to move farther. hero . moveRight ( 3 ) he…" at bounding box center [1115, 304] width 396 height 531
type textarea "h"
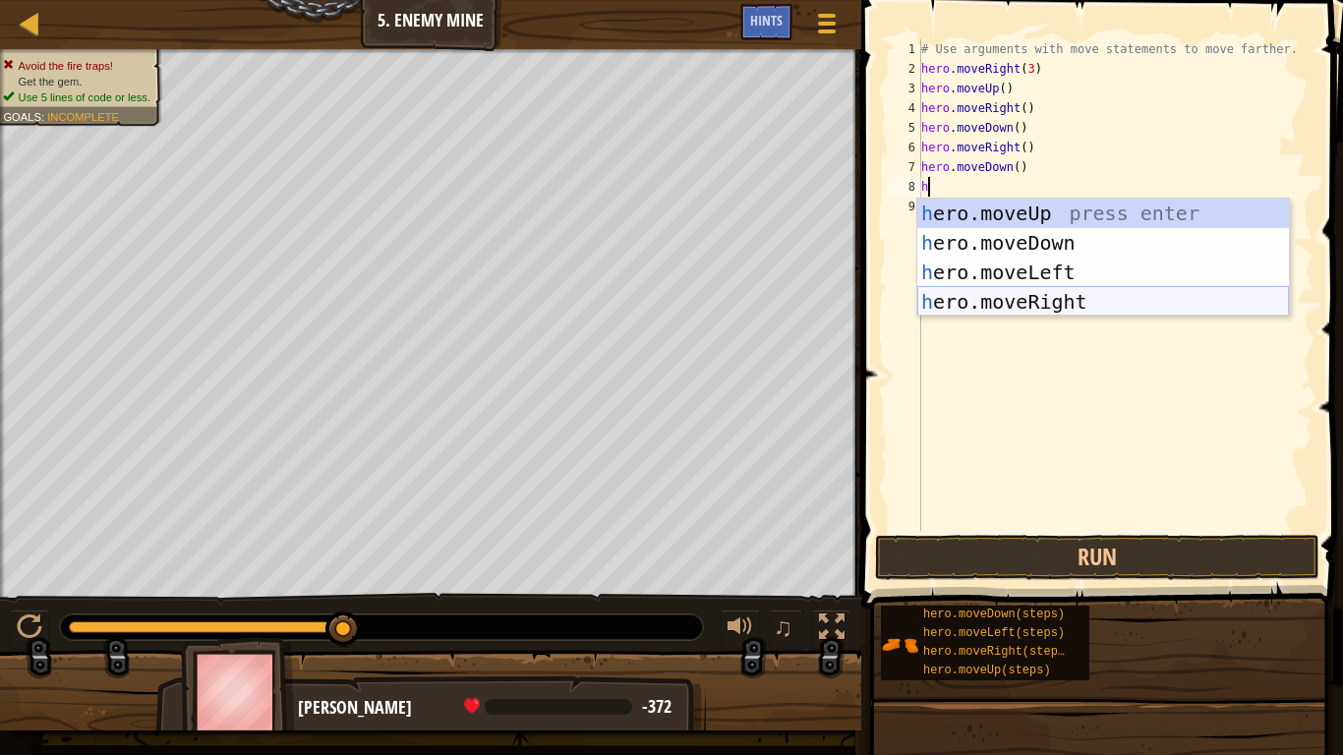
click at [1120, 305] on div "h ero.moveUp press enter h ero.moveDown press enter h ero.moveLeft press enter …" at bounding box center [1103, 287] width 372 height 177
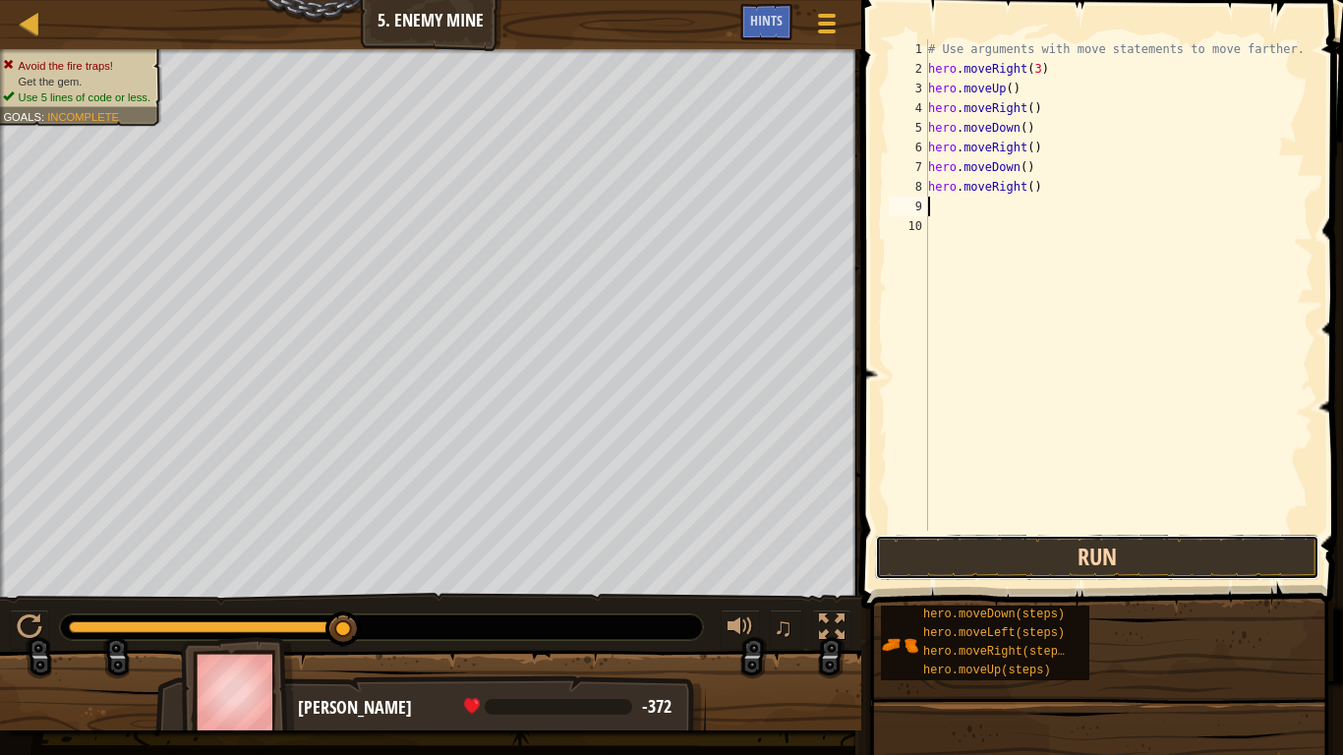
click at [1046, 557] on button "Run" at bounding box center [1097, 557] width 444 height 45
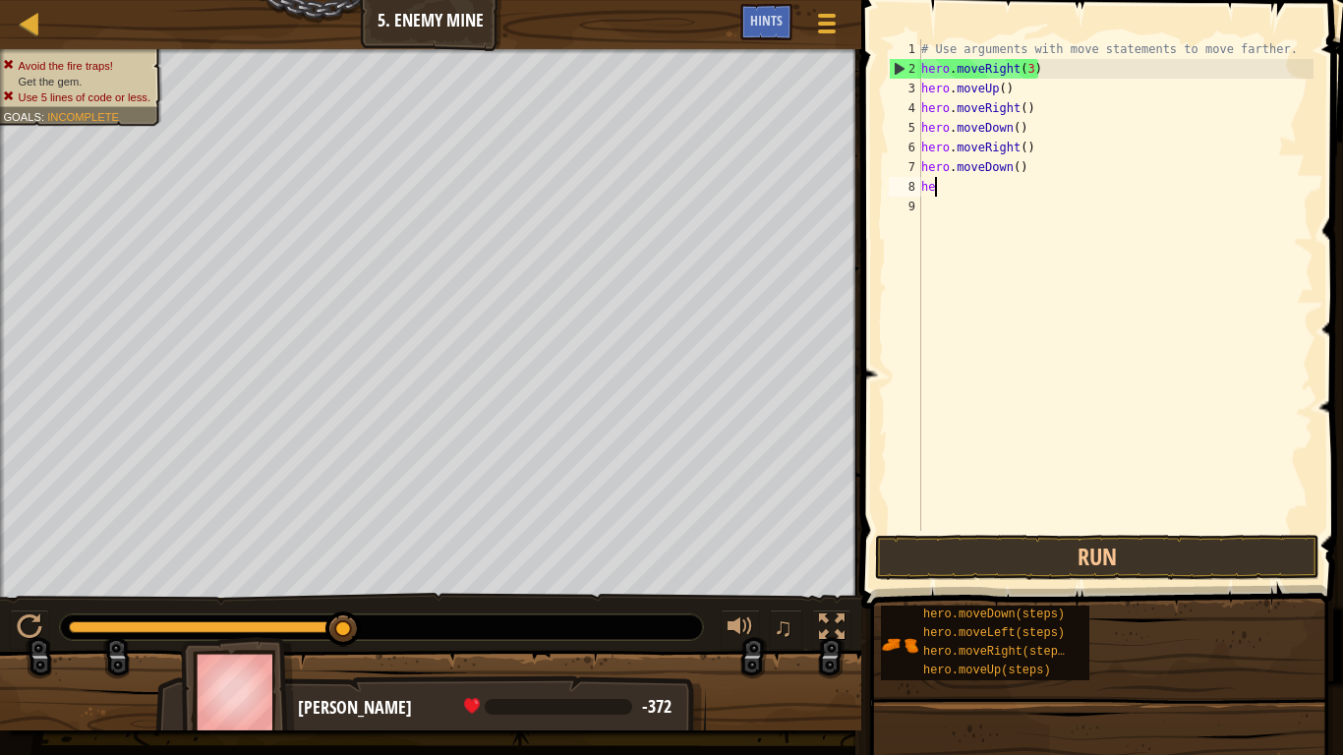
type textarea "h"
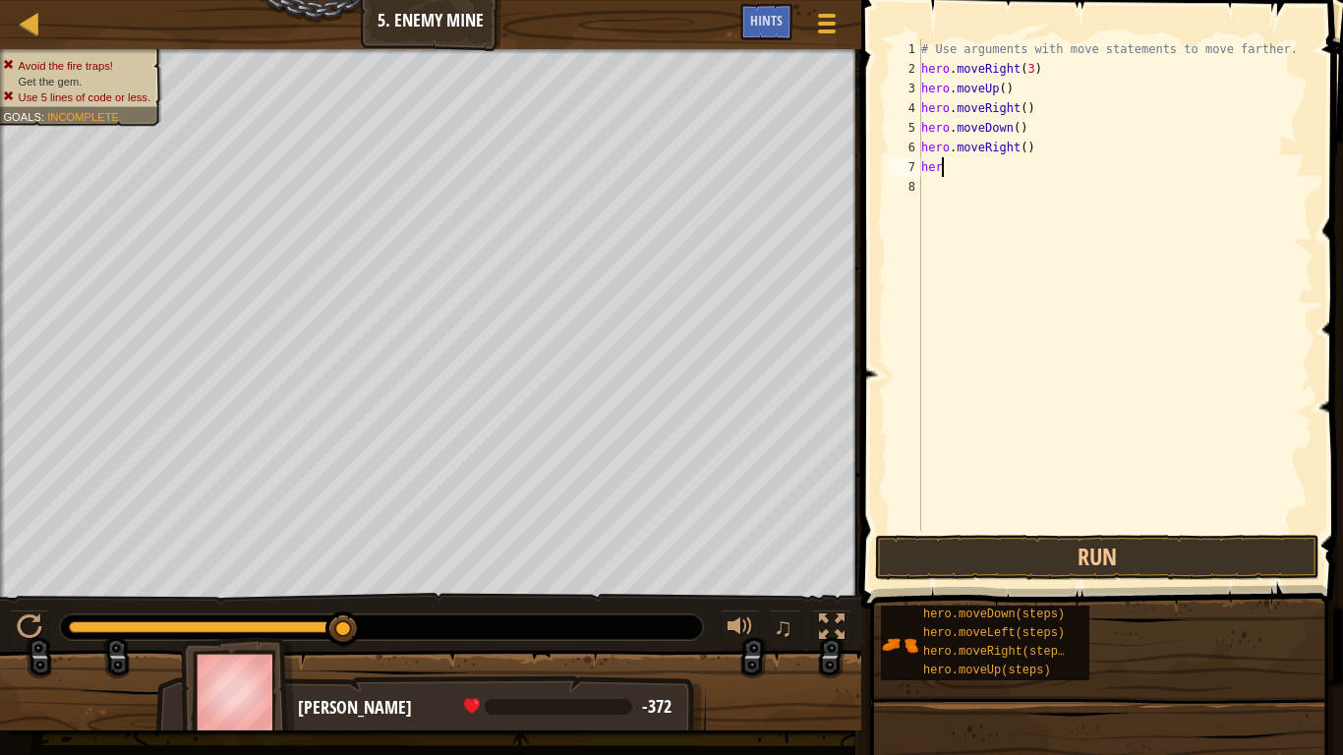
type textarea "h"
type textarea "hero.moveDown"
click at [1111, 318] on div "# Use arguments with move statements to move farther. hero . moveRight ( 3 ) he…" at bounding box center [1115, 304] width 396 height 531
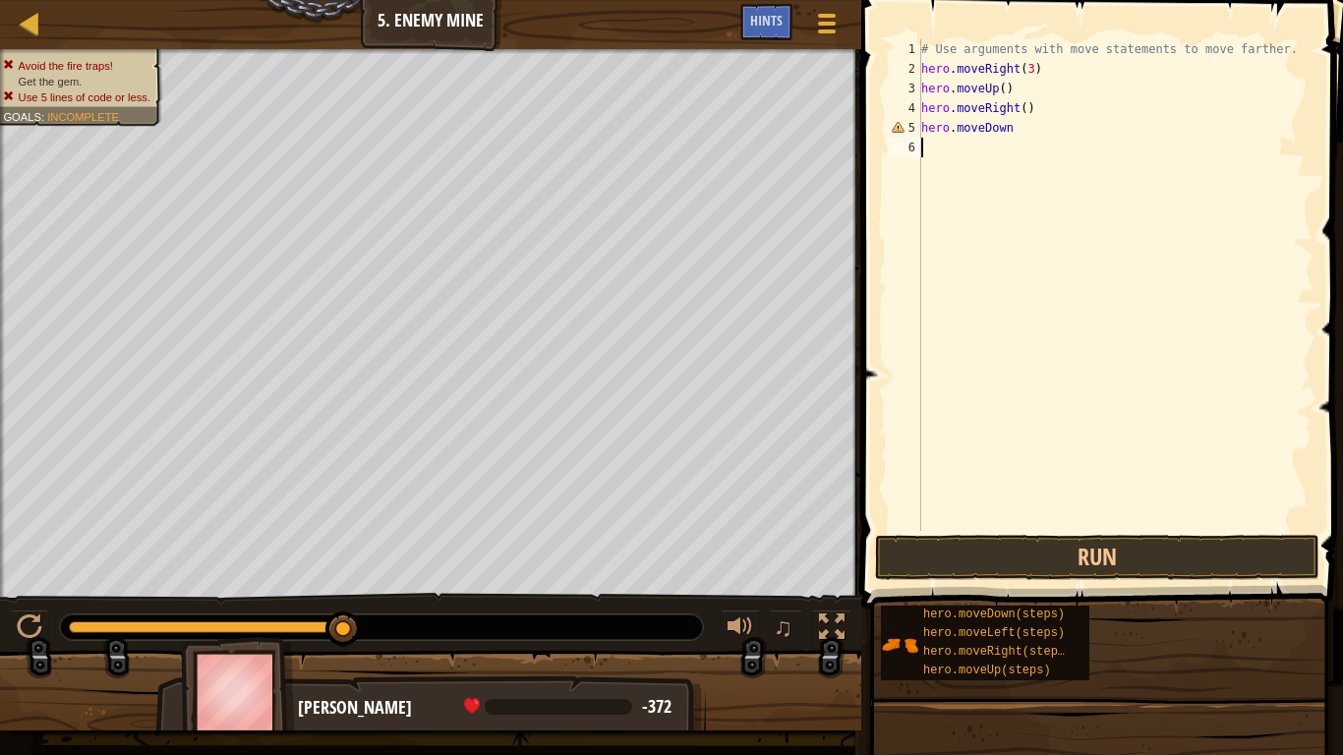
click at [1189, 445] on div "# Use arguments with move statements to move farther. hero . moveRight ( 3 ) he…" at bounding box center [1115, 304] width 396 height 531
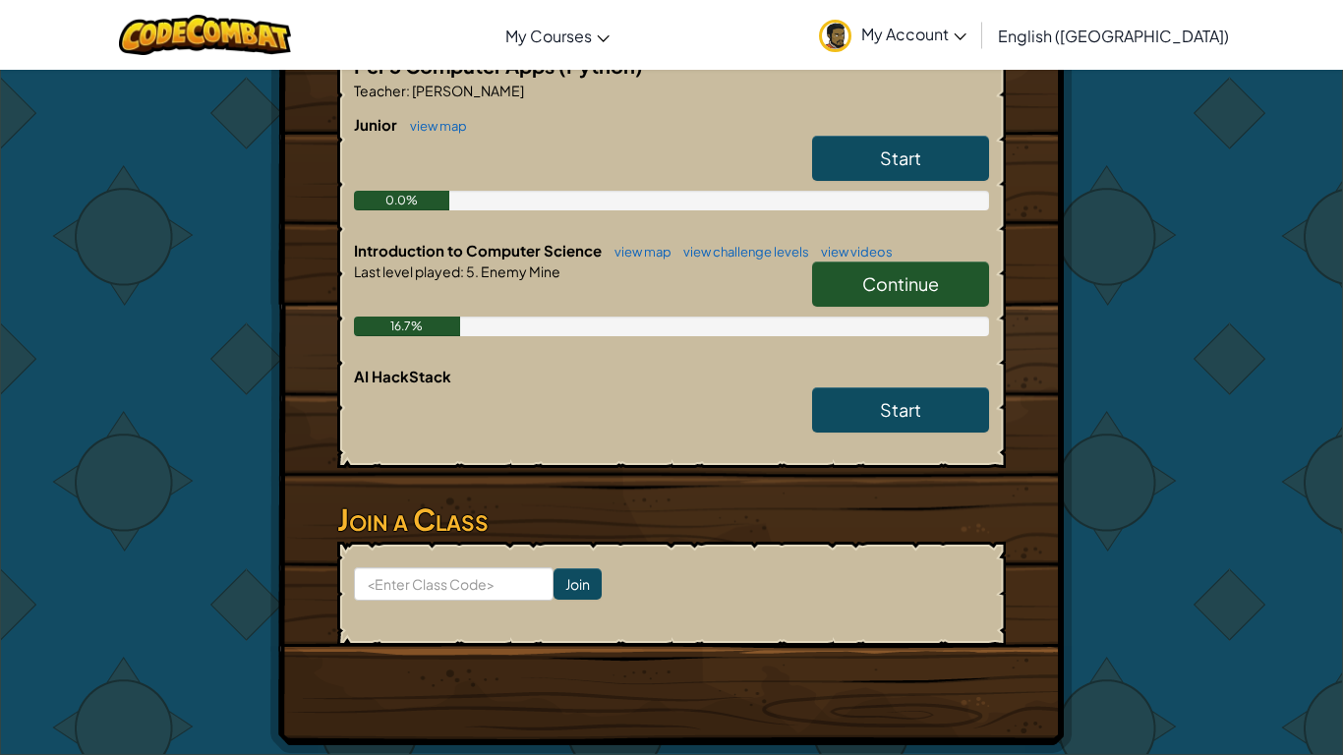
scroll to position [455, 0]
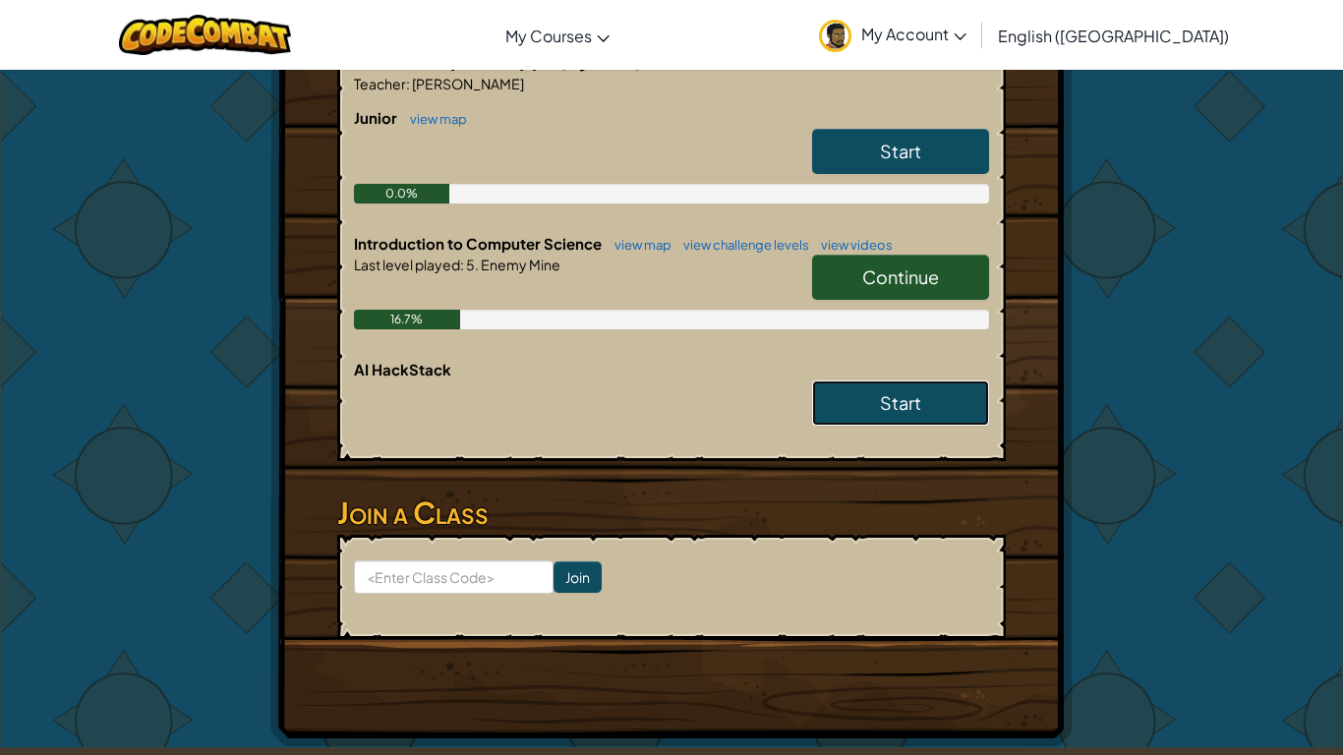
click at [931, 380] on link "Start" at bounding box center [900, 402] width 177 height 45
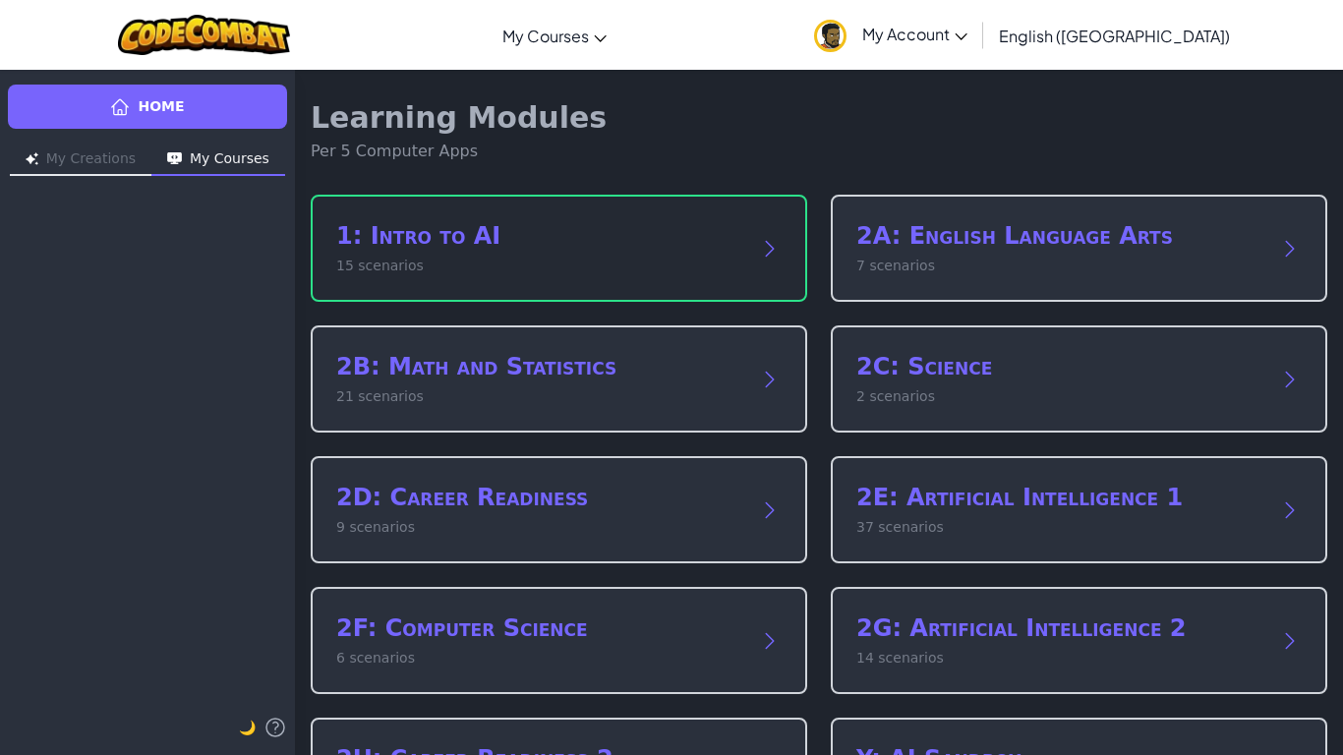
click at [719, 225] on h2 "1: Intro to AI" at bounding box center [539, 235] width 406 height 31
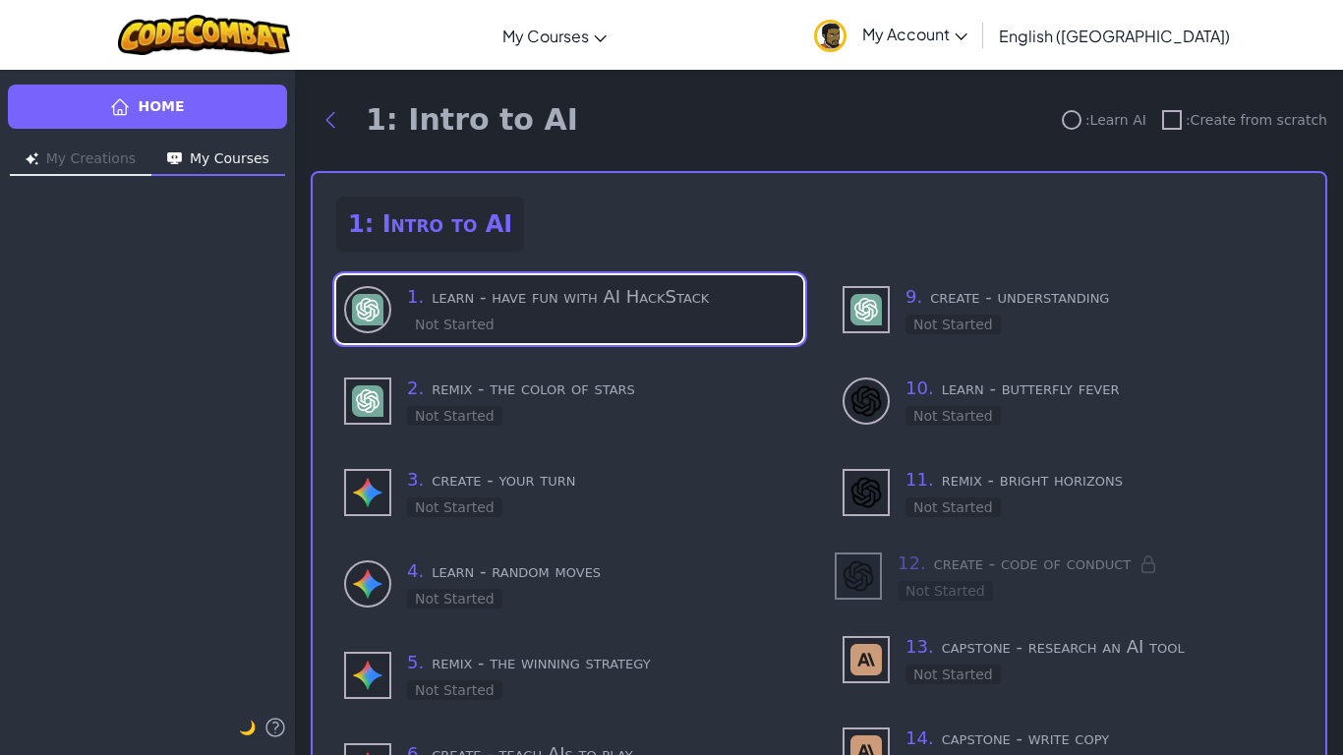
click at [377, 312] on img at bounding box center [367, 309] width 31 height 31
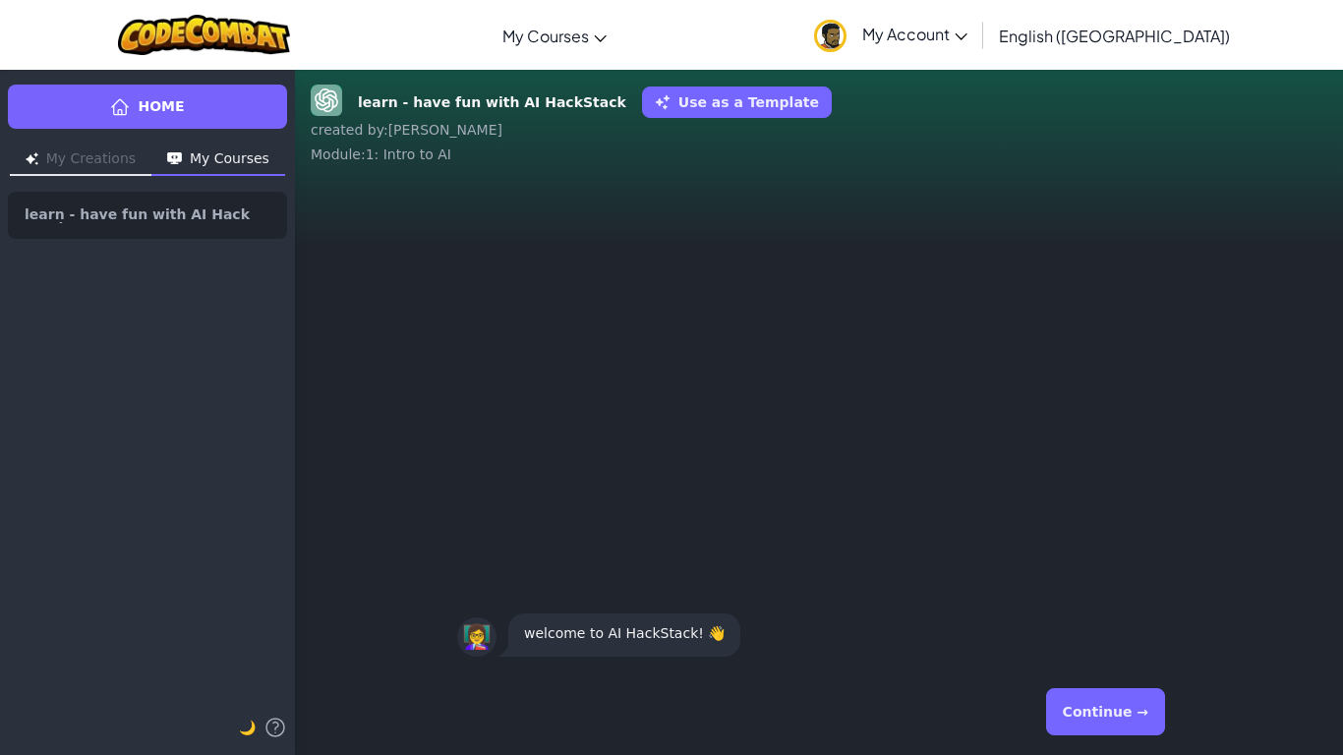
click at [1070, 720] on button "Continue →" at bounding box center [1105, 711] width 119 height 47
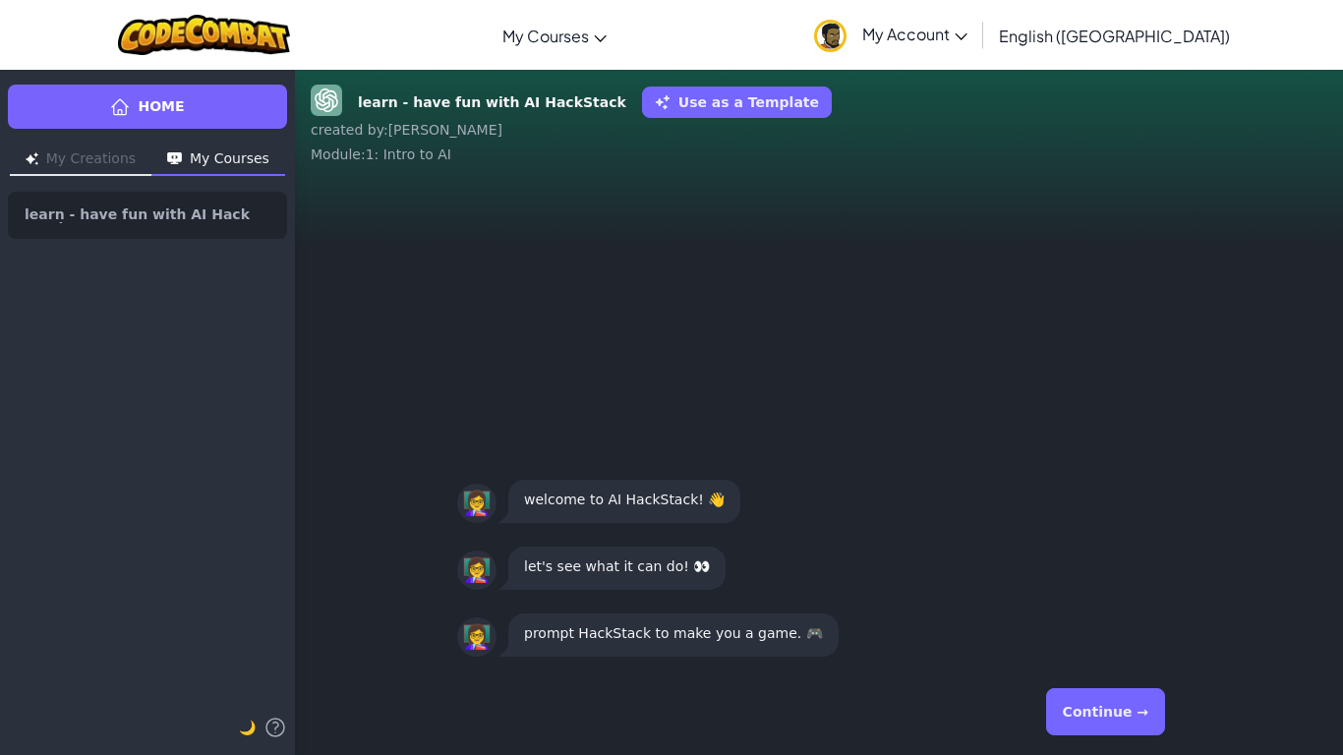
click at [1070, 720] on button "Continue →" at bounding box center [1105, 711] width 119 height 47
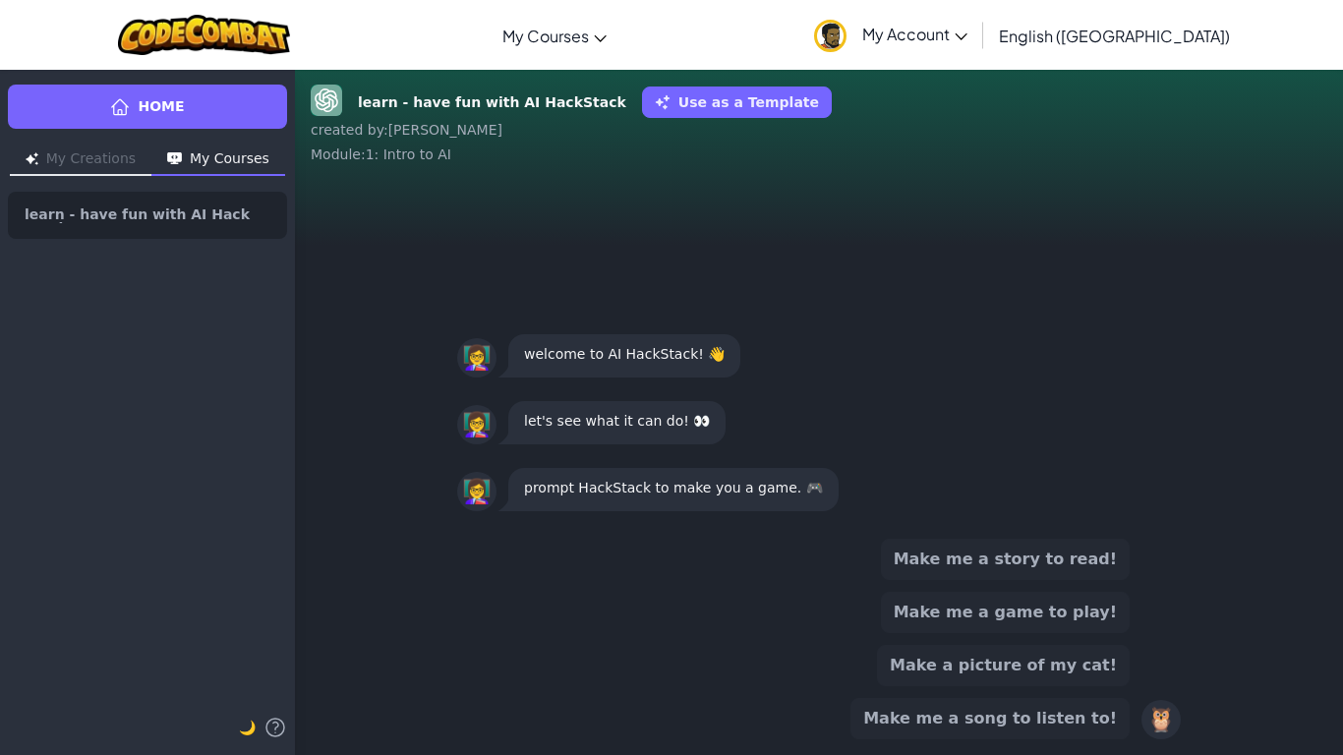
click at [1012, 614] on button "Make me a game to play!" at bounding box center [1005, 612] width 249 height 41
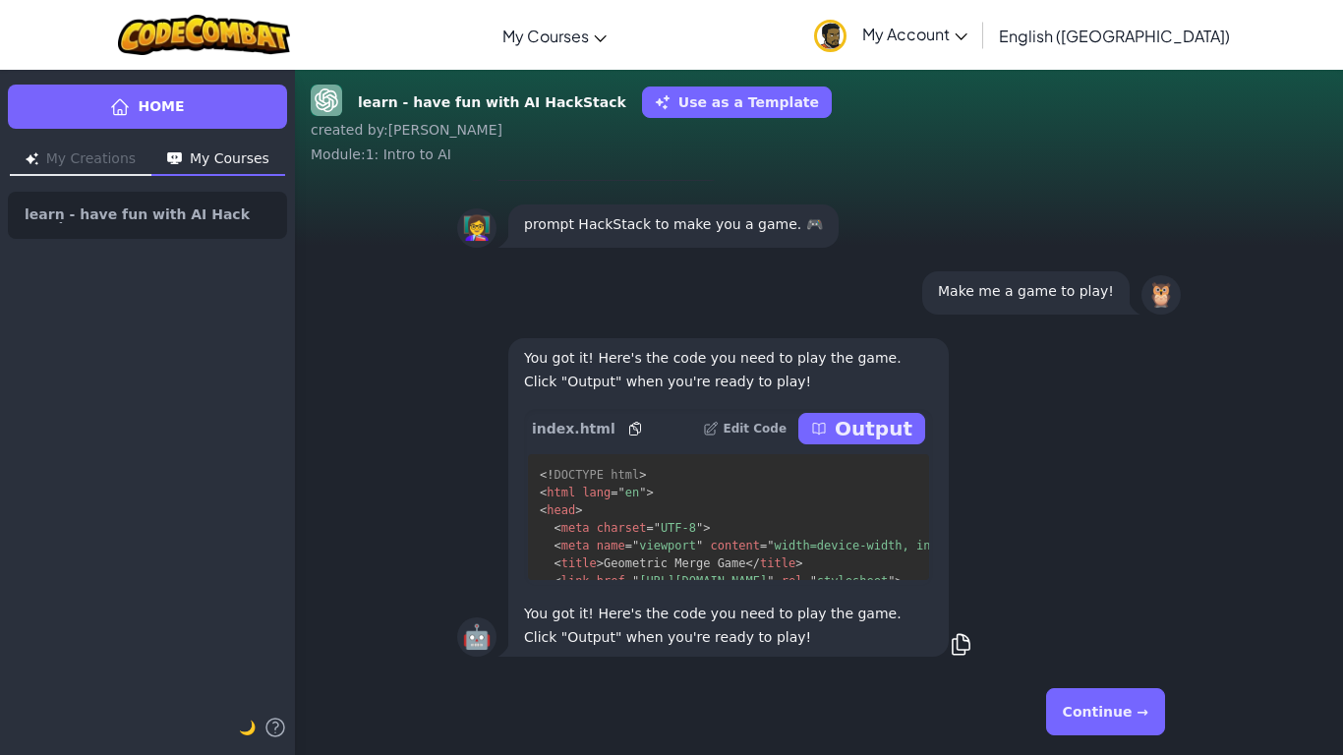
scroll to position [-121, 0]
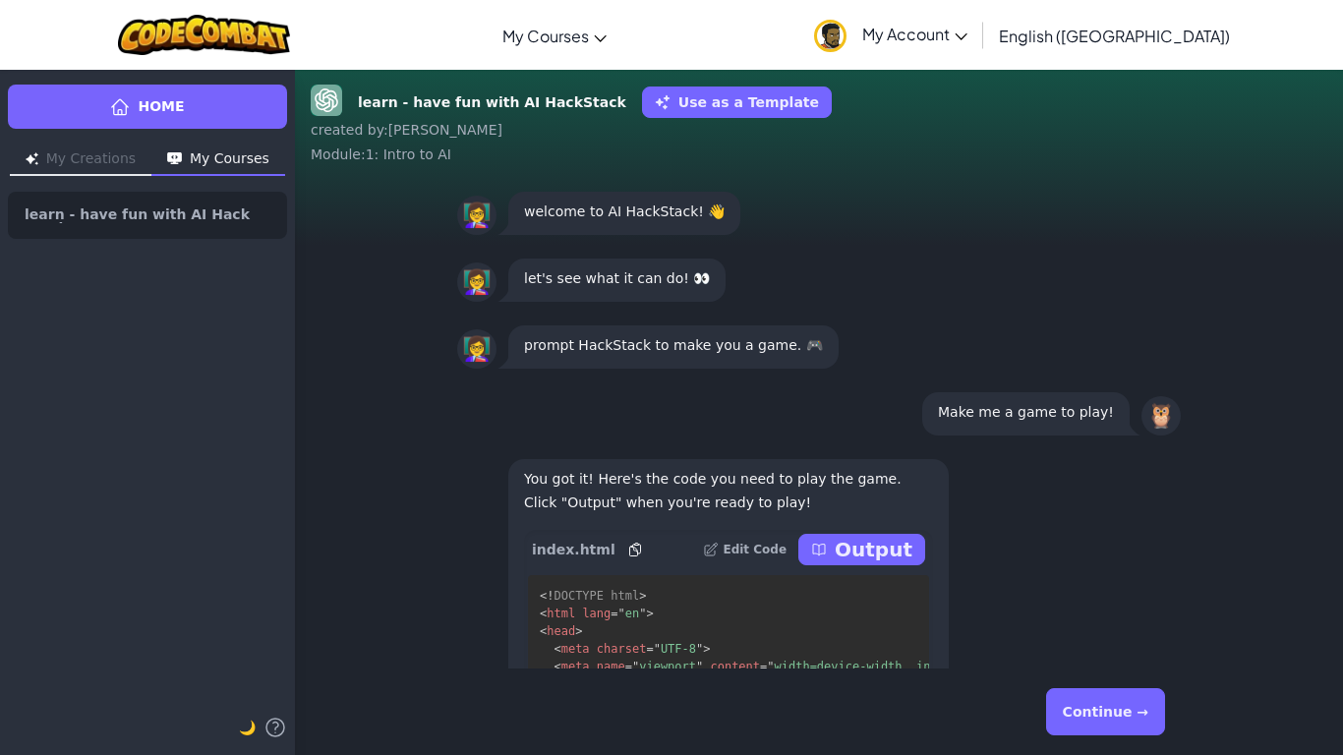
click at [1008, 409] on p "Make me a game to play!" at bounding box center [1026, 412] width 176 height 24
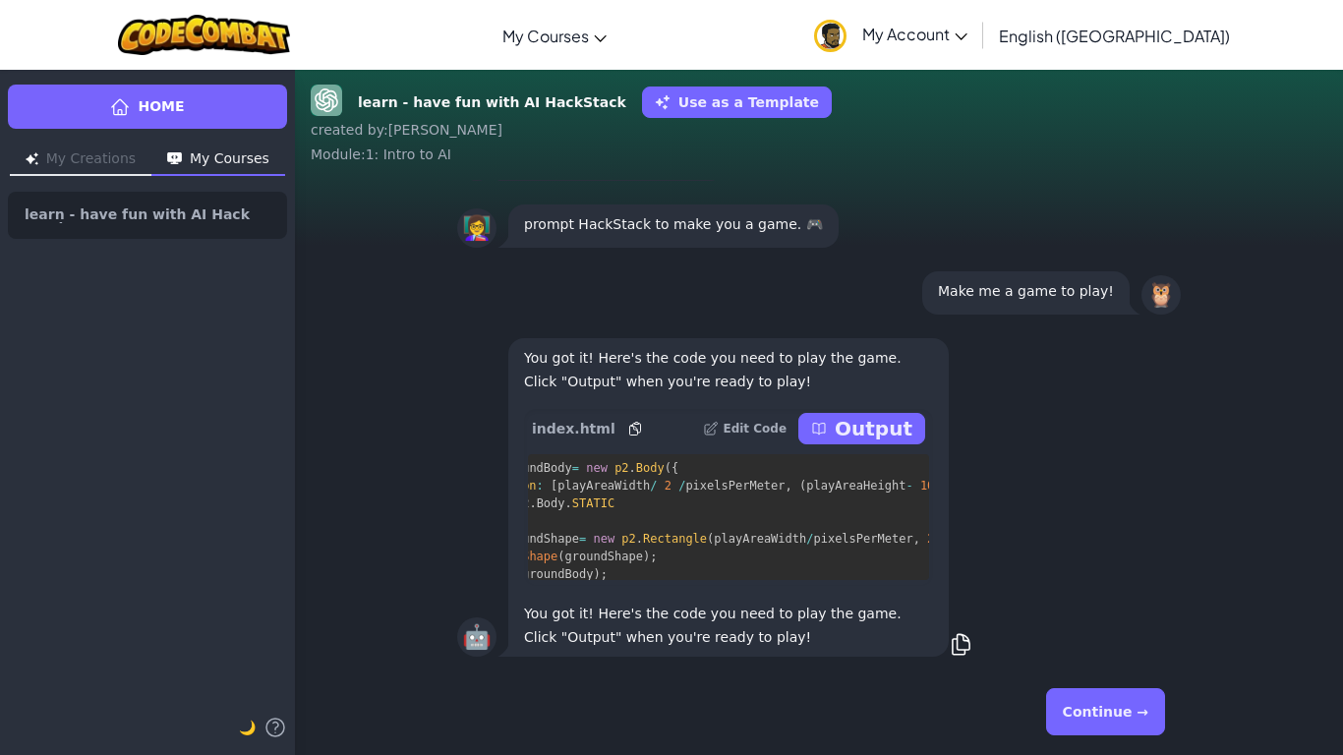
scroll to position [4322, 117]
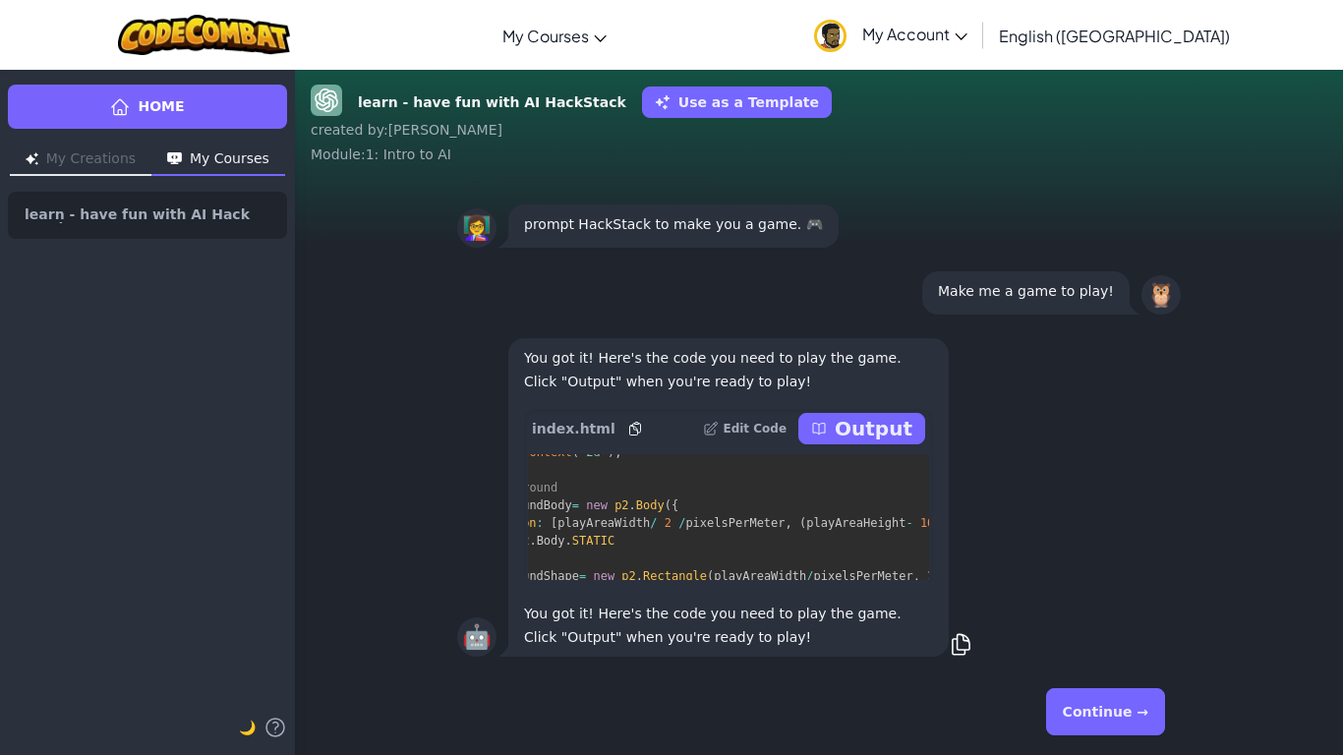
click at [862, 425] on p "Output" at bounding box center [874, 429] width 78 height 28
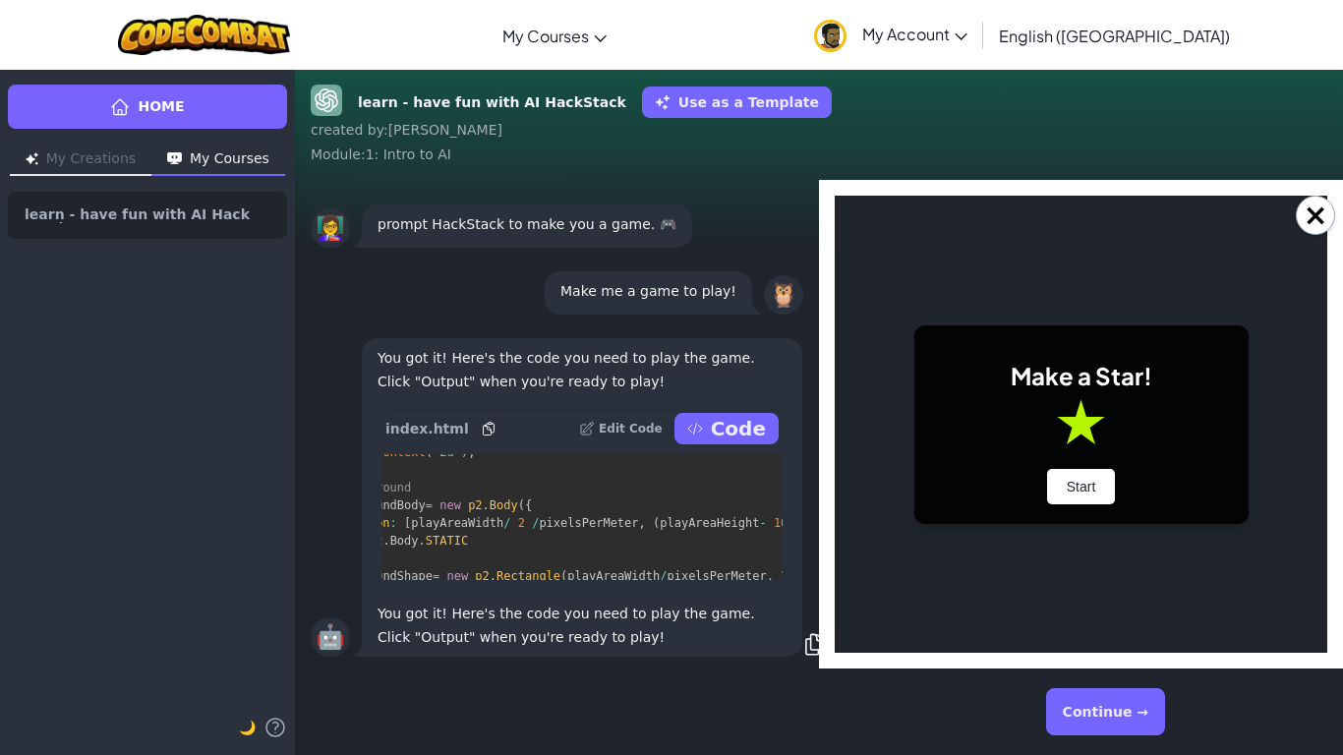
scroll to position [0, 0]
click at [862, 425] on body "Make a Star! Start Score: 0 Next Shape: Circle Game Over Your stack reached the…" at bounding box center [1081, 424] width 492 height 457
click at [1069, 475] on button "Start" at bounding box center [1081, 486] width 69 height 35
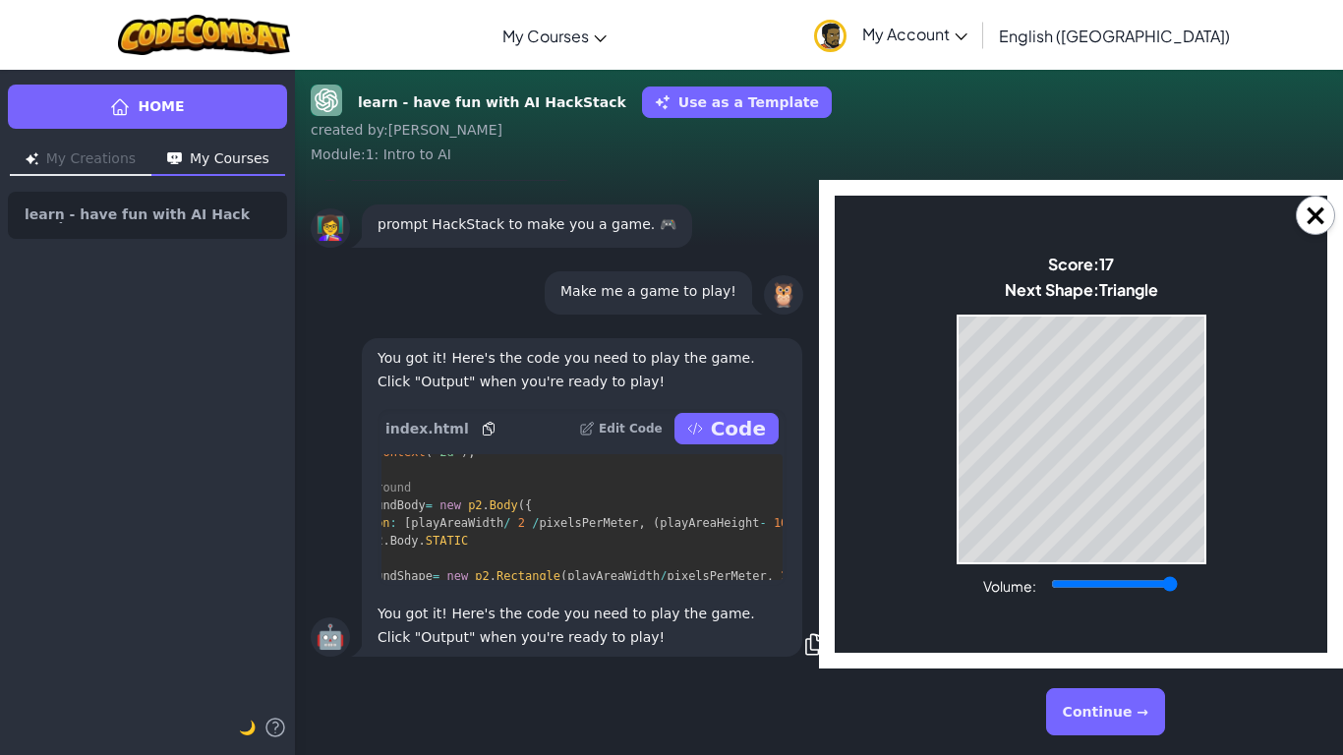
drag, startPoint x: 1134, startPoint y: 578, endPoint x: 1175, endPoint y: 587, distance: 41.3
type input "1"
click at [1175, 587] on input "Volume:" at bounding box center [1114, 584] width 127 height 16
click at [1092, 574] on div "Volume:" at bounding box center [1081, 585] width 197 height 22
click at [1092, 571] on body "Make a Star! Start Score: 95 Next Shape: Square Game Over Your stack reached th…" at bounding box center [1081, 424] width 492 height 457
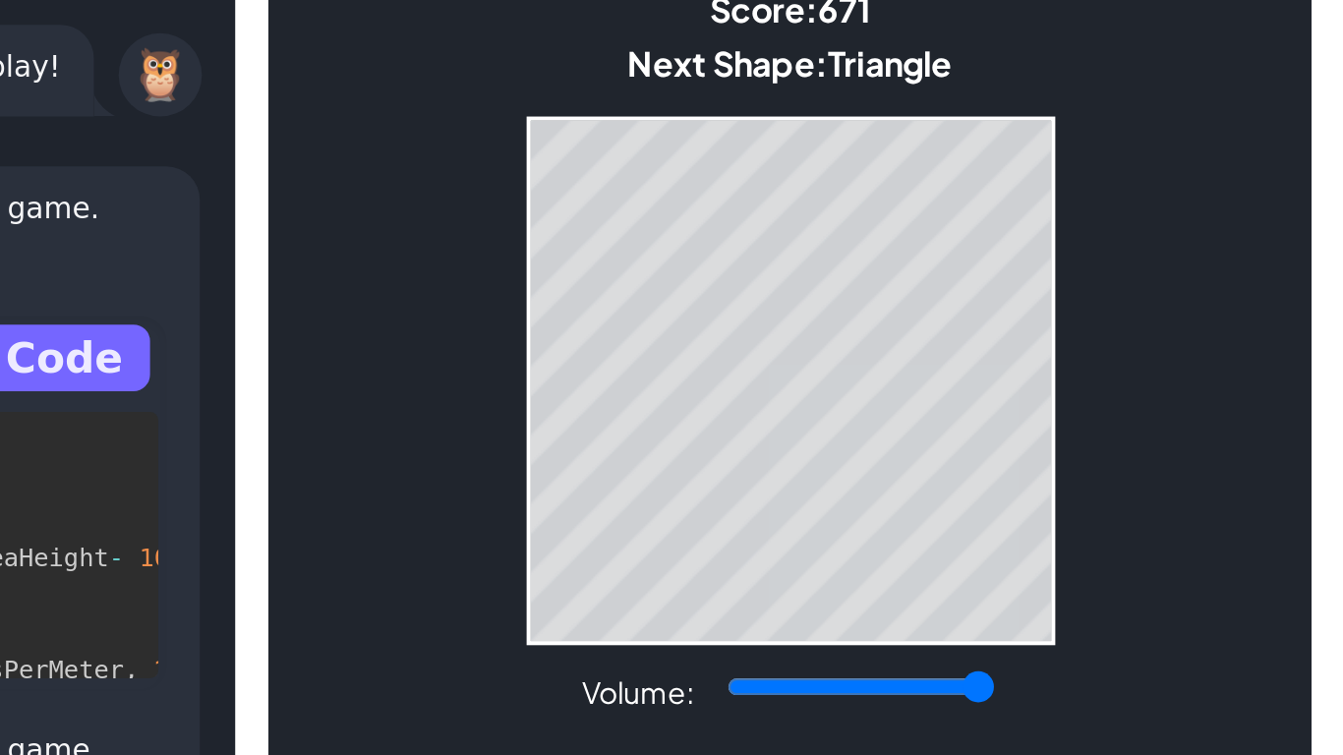
click at [1327, 335] on div "×" at bounding box center [1081, 424] width 524 height 489
